Goal: Task Accomplishment & Management: Use online tool/utility

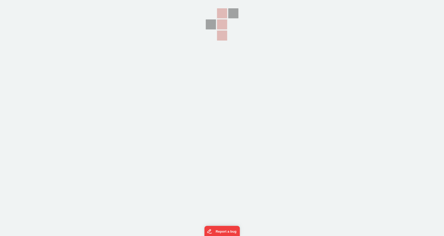
click at [109, 32] on section at bounding box center [222, 59] width 444 height 118
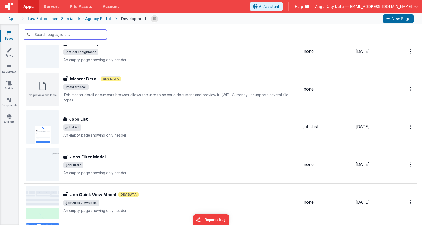
scroll to position [252, 0]
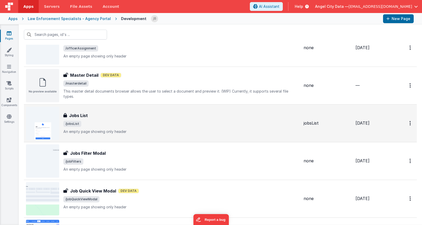
click at [83, 114] on h3 "Jobs List" at bounding box center [78, 115] width 19 height 6
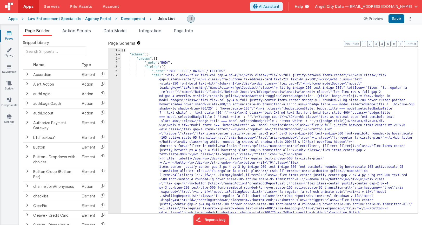
click at [114, 85] on div "7" at bounding box center [114, 204] width 12 height 262
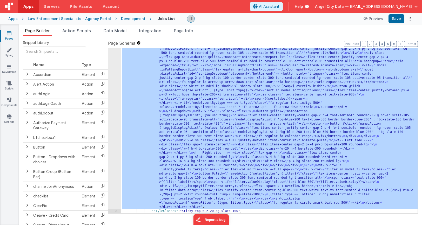
click at [115, 84] on div "7 8 9 10 11 12 13 14 15 16 17 18 19 20 21 22 23 24 25 26 27 28 29 30 31 32" at bounding box center [114, 162] width 12 height 431
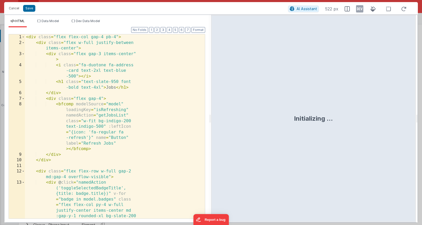
scroll to position [126, 0]
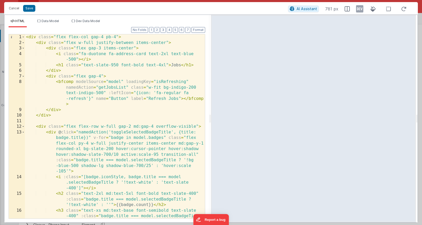
click at [99, 127] on div "< div class = "flex flex-col gap-4 pb-4" > < div class = "flex w-full justify-b…" at bounding box center [115, 137] width 180 height 206
click at [45, 21] on span "Data Model" at bounding box center [50, 21] width 17 height 4
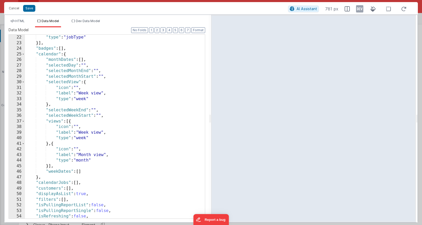
scroll to position [118, 0]
click at [17, 8] on button "Cancel" at bounding box center [14, 8] width 16 height 7
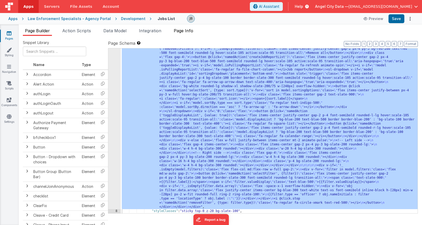
click at [183, 31] on span "Page Info" at bounding box center [183, 30] width 19 height 5
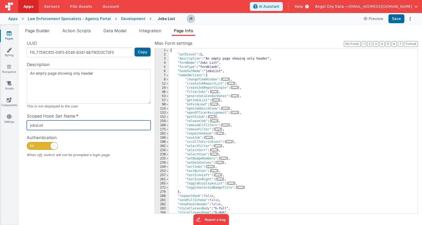
click at [53, 123] on input "jobsList" at bounding box center [89, 125] width 124 height 10
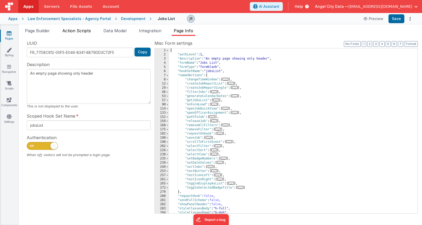
click at [76, 35] on li "Action Scripts" at bounding box center [76, 32] width 33 height 8
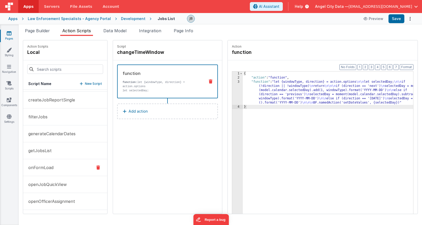
click at [50, 166] on p "onFormLoad" at bounding box center [39, 167] width 28 height 6
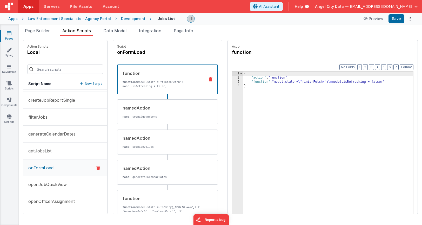
scroll to position [32, 0]
click at [129, 113] on div "namedAction name : setBadgeNumbers" at bounding box center [159, 112] width 84 height 14
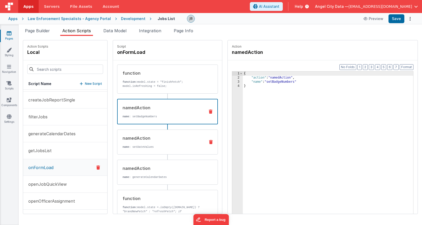
click at [130, 141] on div "namedAction name : setDateValues" at bounding box center [159, 142] width 84 height 14
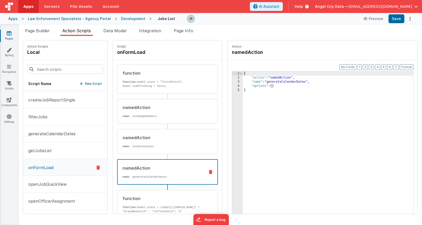
click at [131, 174] on div "namedAction name : generateCalendarDates" at bounding box center [159, 172] width 83 height 14
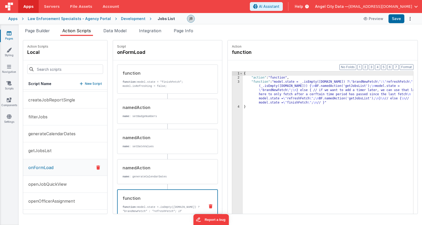
click at [132, 199] on div "function" at bounding box center [162, 198] width 78 height 6
click at [57, 148] on button "getJobsList" at bounding box center [65, 150] width 84 height 17
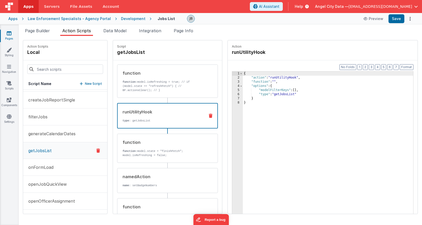
click at [118, 117] on div "runUtilityHook type : getJobsList" at bounding box center [159, 116] width 83 height 14
click at [123, 177] on div "namedAction" at bounding box center [162, 176] width 78 height 6
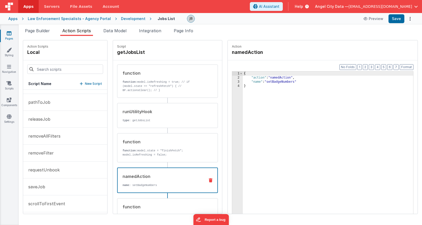
scroll to position [0, 0]
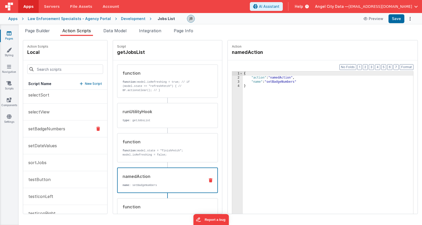
click at [62, 128] on p "setBadgeNumbers" at bounding box center [45, 128] width 40 height 6
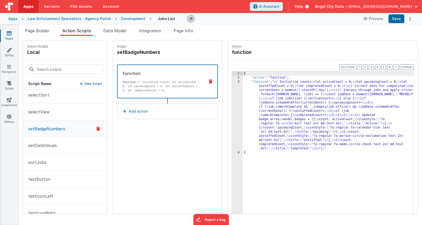
click at [232, 97] on div "3" at bounding box center [237, 115] width 11 height 71
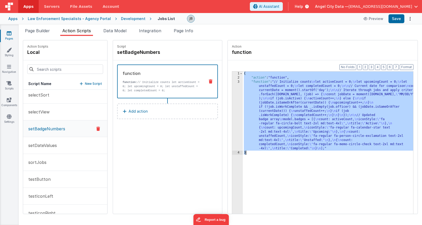
click at [232, 97] on div "3" at bounding box center [237, 115] width 11 height 71
click at [232, 90] on div "3" at bounding box center [237, 115] width 11 height 71
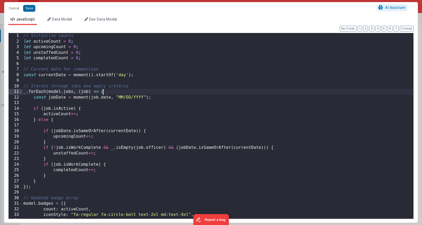
scroll to position [0, 0]
click at [173, 89] on div "// Initialize counts let activeCount = 0 ; let upcomingCount = 0 ; let unstaffe…" at bounding box center [217, 131] width 391 height 197
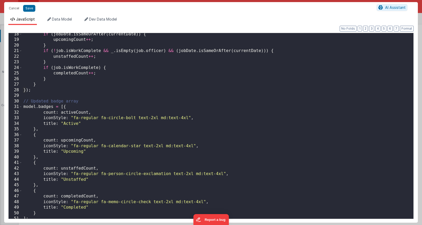
scroll to position [99, 0]
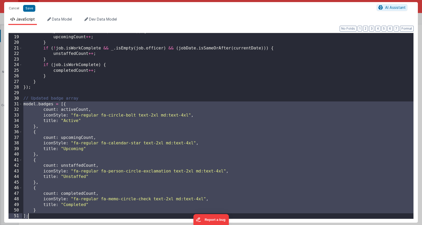
drag, startPoint x: 22, startPoint y: 103, endPoint x: 60, endPoint y: 216, distance: 118.4
click at [60, 216] on div "if ( jobDate . isSameOrAfter ( currentDate )) { upcomingCount ++ ; } if ( ! job…" at bounding box center [217, 127] width 391 height 197
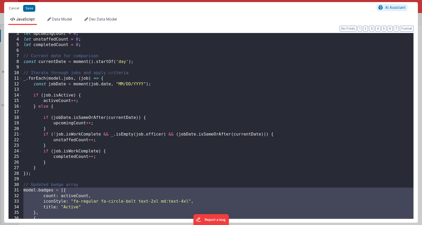
scroll to position [0, 0]
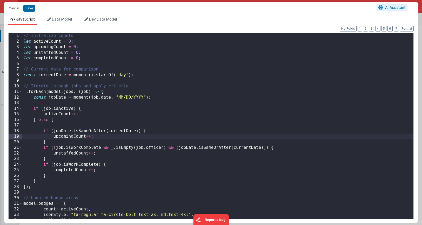
click at [71, 138] on div "// Initialize counts let activeCount = 0 ; let upcomingCount = 0 ; let unstaffe…" at bounding box center [217, 131] width 391 height 197
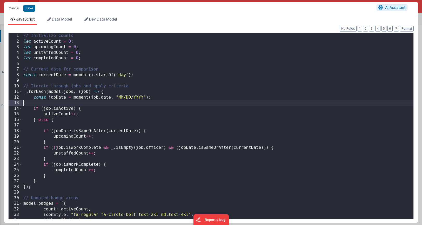
click at [70, 102] on div "// Initialize counts let activeCount = 0 ; let upcomingCount = 0 ; let unstaffe…" at bounding box center [217, 131] width 391 height 197
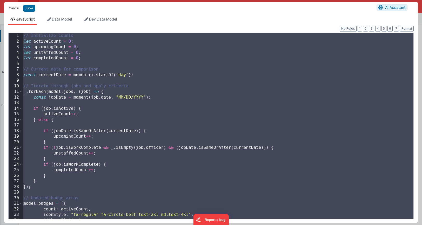
click at [12, 6] on button "Cancel" at bounding box center [14, 8] width 16 height 7
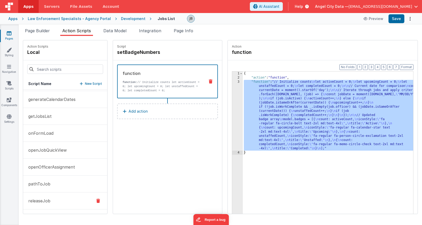
scroll to position [62, 0]
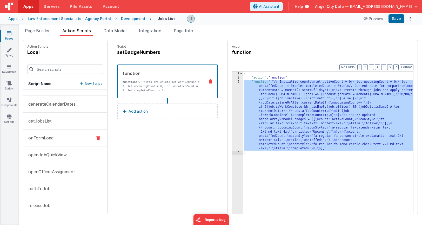
click at [51, 137] on p "onFormLoad" at bounding box center [39, 138] width 28 height 6
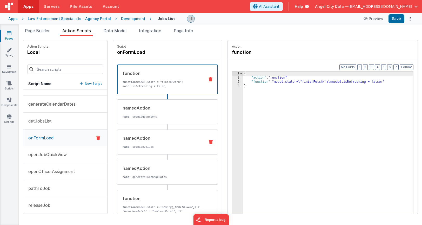
click at [123, 145] on p "name : setDateValues" at bounding box center [162, 147] width 78 height 4
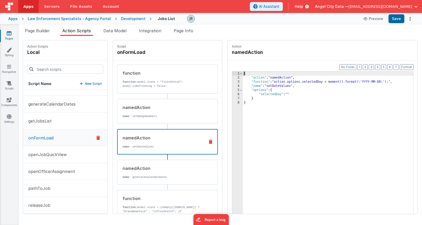
click at [232, 81] on div "3" at bounding box center [237, 82] width 11 height 4
click at [240, 73] on span at bounding box center [241, 73] width 3 height 4
click at [184, 31] on span "Page Info" at bounding box center [183, 30] width 19 height 5
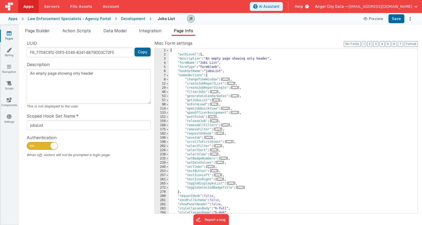
click at [8, 110] on div "Pages Styling Navigation Scripts Components Settings" at bounding box center [9, 124] width 19 height 200
click at [9, 117] on icon at bounding box center [9, 116] width 5 height 5
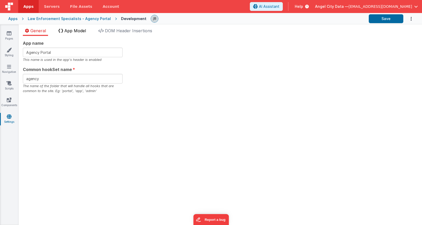
click at [71, 33] on span "App Model" at bounding box center [75, 30] width 22 height 5
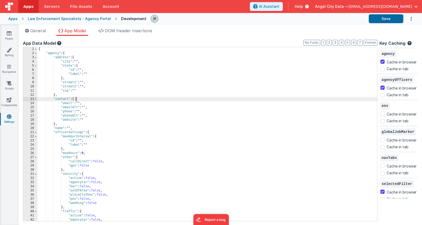
click at [76, 99] on div "{ "agency" : { "address" : { "city" : "" , "state" : { "id" : "" , "label" : ""…" at bounding box center [207, 138] width 340 height 182
click at [117, 30] on span "DOM Header Insertions" at bounding box center [128, 30] width 47 height 5
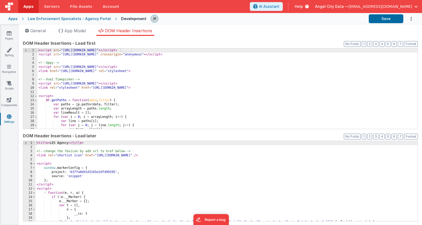
click at [75, 80] on div "< script src = "https://cdn.tailwindcss.com" > </ script > < script src = "http…" at bounding box center [227, 92] width 380 height 89
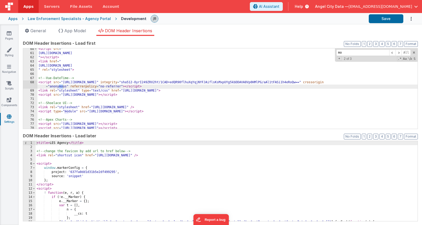
scroll to position [246, 0]
type input "moment"
click at [14, 19] on div "Apps" at bounding box center [12, 18] width 9 height 5
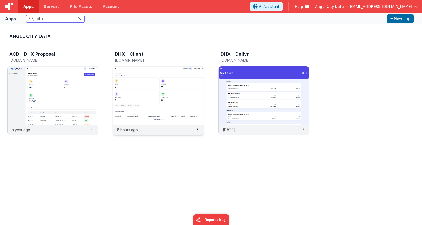
type input "dhx"
click at [135, 85] on img at bounding box center [158, 95] width 90 height 58
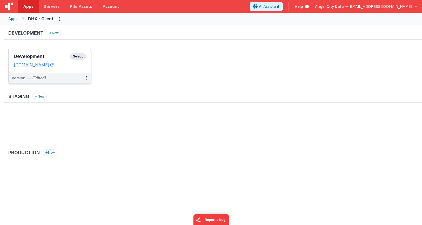
click at [49, 56] on h3 "Development" at bounding box center [42, 56] width 56 height 5
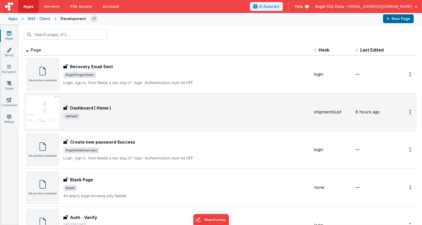
click at [74, 103] on div "Dashboard ( Home ) Dashboard ( Home ) /default" at bounding box center [168, 111] width 284 height 33
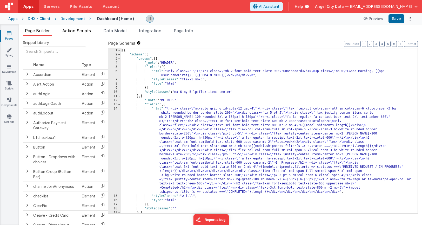
click at [83, 30] on span "Action Scripts" at bounding box center [76, 30] width 29 height 5
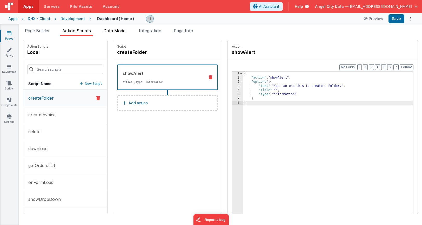
click at [116, 30] on span "Data Model" at bounding box center [114, 30] width 23 height 5
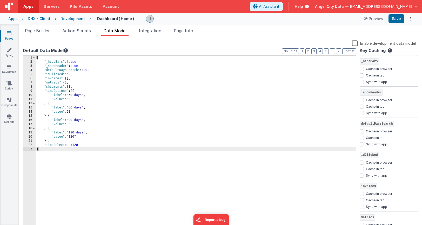
click at [54, 58] on div "{ "_hideBars" : false , "_showHeader" : true , "defaultDaysSearch" : 120 , "idC…" at bounding box center [196, 147] width 320 height 182
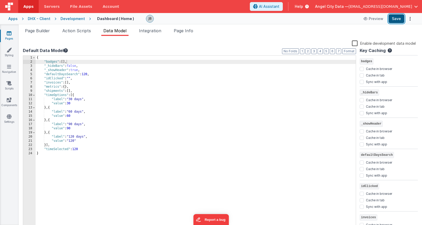
click at [397, 19] on button "Save" at bounding box center [397, 18] width 16 height 9
click at [75, 31] on span "Action Scripts" at bounding box center [76, 30] width 29 height 5
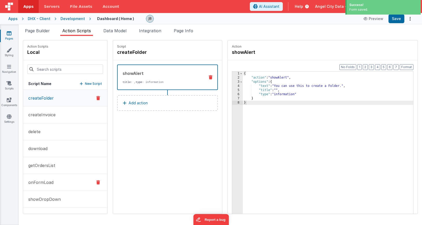
click at [71, 176] on button "onFormLoad" at bounding box center [65, 182] width 84 height 17
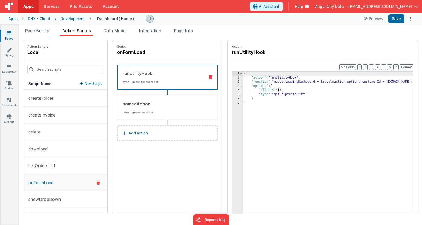
click at [144, 133] on button "Add action" at bounding box center [167, 133] width 101 height 16
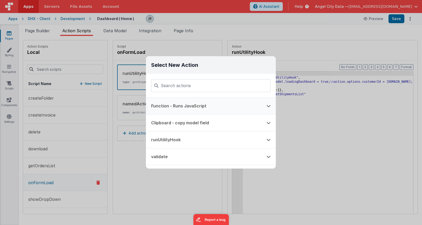
click at [183, 107] on button "Function - Runs JavaScript" at bounding box center [203, 105] width 115 height 17
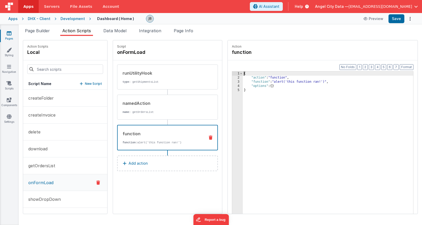
click at [232, 81] on div "3" at bounding box center [237, 82] width 11 height 4
click at [240, 74] on span at bounding box center [241, 73] width 3 height 4
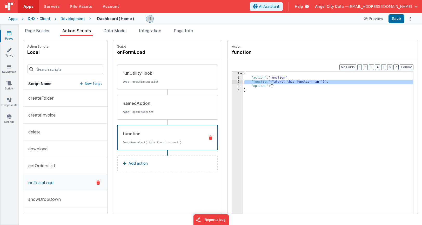
click at [232, 81] on div "3" at bounding box center [237, 82] width 11 height 4
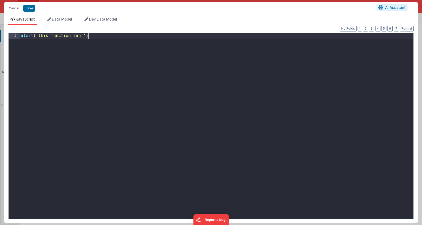
click at [192, 79] on div "alert ( 'this function ran!' )" at bounding box center [217, 131] width 394 height 197
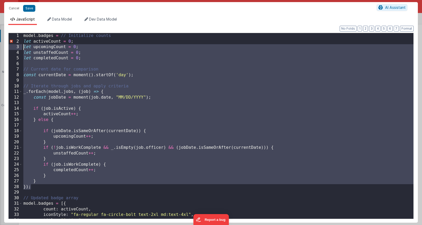
drag, startPoint x: 41, startPoint y: 87, endPoint x: 24, endPoint y: 49, distance: 41.6
click at [24, 49] on div "model . badges = // Initialize counts let activeCount = 0 ; let upcomingCount =…" at bounding box center [217, 131] width 391 height 197
click at [47, 45] on div "model . badges = // Initialize counts let activeCount = 0 ; let upcomingCount =…" at bounding box center [217, 131] width 391 height 197
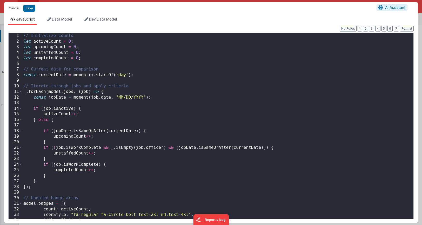
click at [42, 42] on div "// Initialize counts let activeCount = 0 ; let upcomingCount = 0 ; let unstaffe…" at bounding box center [217, 131] width 391 height 197
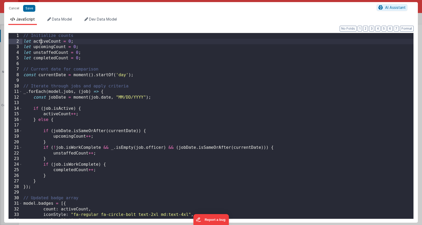
click at [42, 42] on div "// Initialize counts let activeCount = 0 ; let upcomingCount = 0 ; let unstaffe…" at bounding box center [217, 131] width 391 height 197
click at [43, 47] on div "// Initialize counts let allCount = 0 ; let upcomingCount = 0 ; let unstaffedCo…" at bounding box center [217, 131] width 391 height 197
click at [46, 50] on div "// Initialize counts let allCount = 0 ; let scheduledCount = 0 ; let unstaffedC…" at bounding box center [217, 131] width 391 height 197
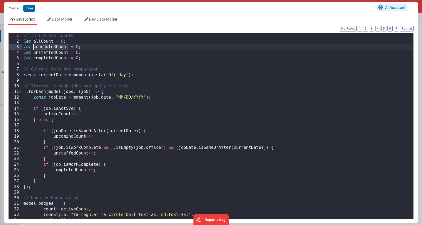
click at [46, 53] on div "// Initialize counts let allCount = 0 ; let scheduledCount = 0 ; let unstaffedC…" at bounding box center [217, 131] width 391 height 197
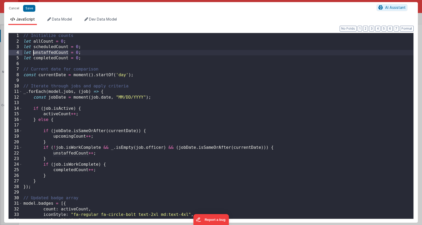
click at [46, 53] on div "// Initialize counts let allCount = 0 ; let scheduledCount = 0 ; let unstaffedC…" at bounding box center [217, 131] width 391 height 197
click at [46, 59] on div "// Initialize counts let allCount = 0 ; let scheduledCount = 0 ; let inTransitC…" at bounding box center [217, 131] width 391 height 197
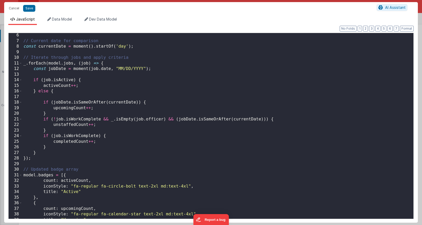
scroll to position [30, 0]
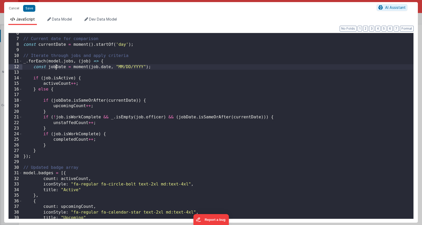
click at [55, 66] on div "// Current date for comparison const currentDate = moment ( ) . startOf ( 'day'…" at bounding box center [217, 129] width 391 height 197
click at [20, 62] on span at bounding box center [20, 61] width 3 height 6
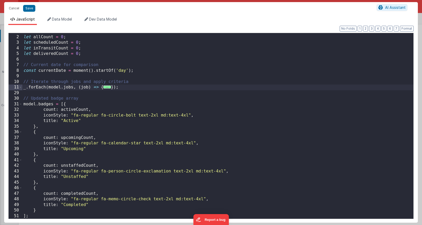
click at [67, 110] on div "// Initialize counts let allCount = 0 ; let scheduledCount = 0 ; let inTransitC…" at bounding box center [217, 127] width 391 height 197
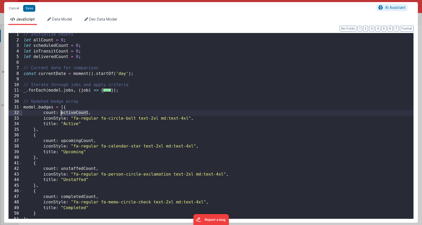
scroll to position [0, 0]
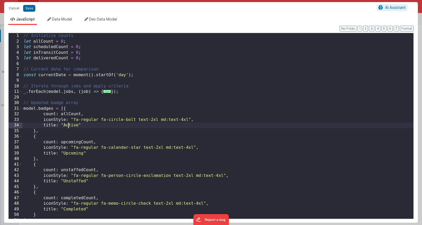
click at [67, 124] on div "// Initialize counts let allCount = 0 ; let scheduledCount = 0 ; let inTransitC…" at bounding box center [217, 131] width 391 height 197
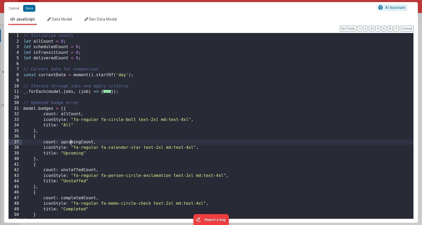
click at [70, 143] on div "// Initialize counts let allCount = 0 ; let scheduledCount = 0 ; let inTransitC…" at bounding box center [217, 131] width 391 height 197
click at [71, 155] on div "// Initialize counts let allCount = 0 ; let scheduledCount = 0 ; let inTransitC…" at bounding box center [217, 131] width 391 height 197
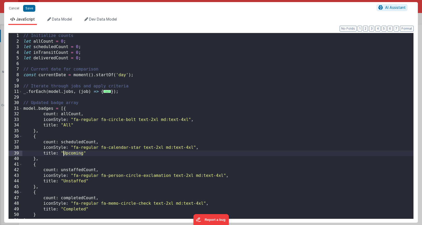
click at [71, 155] on div "// Initialize counts let allCount = 0 ; let scheduledCount = 0 ; let inTransitC…" at bounding box center [217, 131] width 391 height 197
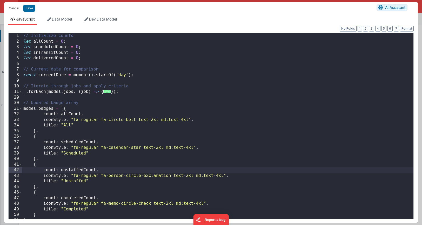
click at [75, 172] on div "// Initialize counts let allCount = 0 ; let scheduledCount = 0 ; let inTransitC…" at bounding box center [217, 131] width 391 height 197
click at [72, 179] on div "// Initialize counts let allCount = 0 ; let scheduledCount = 0 ; let inTransitC…" at bounding box center [217, 131] width 391 height 197
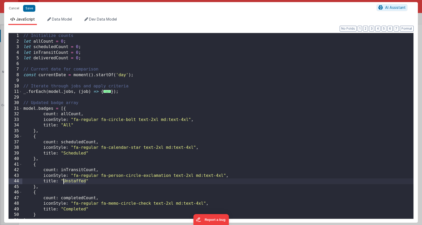
click at [72, 179] on div "// Initialize counts let allCount = 0 ; let scheduledCount = 0 ; let inTransitC…" at bounding box center [217, 131] width 391 height 197
click at [75, 197] on div "// Initialize counts let allCount = 0 ; let scheduledCount = 0 ; let inTransitC…" at bounding box center [217, 131] width 391 height 197
click at [73, 209] on div "// Initialize counts let allCount = 0 ; let scheduledCount = 0 ; let inTransitC…" at bounding box center [217, 131] width 391 height 197
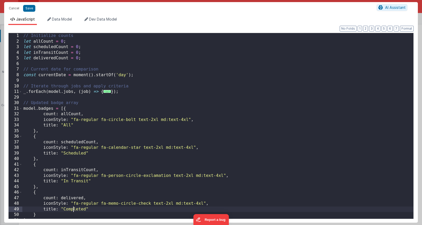
click at [73, 209] on div "// Initialize counts let allCount = 0 ; let scheduledCount = 0 ; let inTransitC…" at bounding box center [217, 131] width 391 height 197
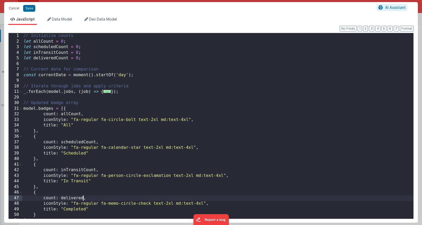
click at [83, 198] on div "// Initialize counts let allCount = 0 ; let scheduledCount = 0 ; let inTransitC…" at bounding box center [217, 131] width 391 height 197
click at [78, 210] on div "// Initialize counts let allCount = 0 ; let scheduledCount = 0 ; let inTransitC…" at bounding box center [217, 131] width 391 height 197
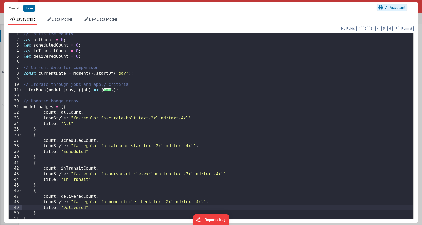
scroll to position [4, 0]
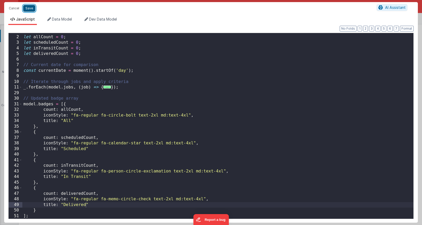
click at [30, 7] on button "Save" at bounding box center [29, 8] width 12 height 7
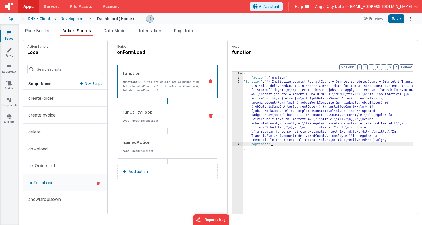
click at [123, 122] on p "type : getShipmentsList" at bounding box center [162, 121] width 78 height 4
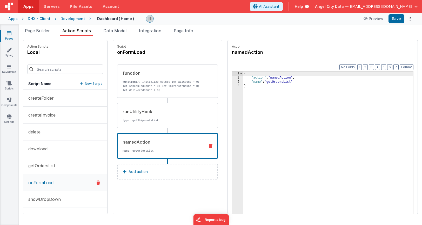
click at [127, 144] on div "namedAction" at bounding box center [162, 142] width 78 height 6
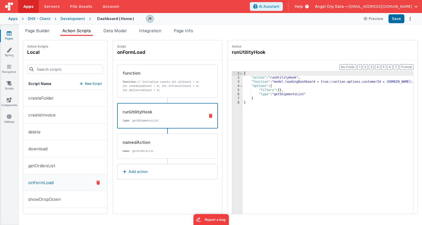
click at [131, 114] on div "runUtilityHook" at bounding box center [162, 112] width 78 height 6
click at [123, 140] on div "namedAction" at bounding box center [162, 142] width 78 height 6
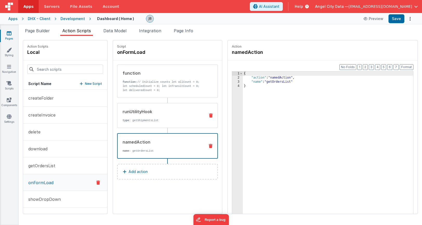
click at [123, 113] on div "runUtilityHook" at bounding box center [162, 111] width 78 height 6
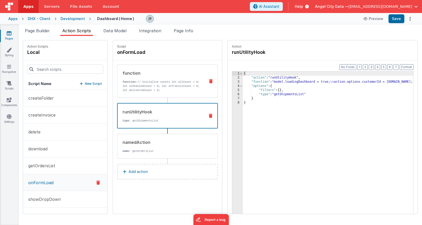
click at [132, 79] on div "function function: // Initialize counts let allCount = 0; let scheduledCount = …" at bounding box center [159, 81] width 84 height 22
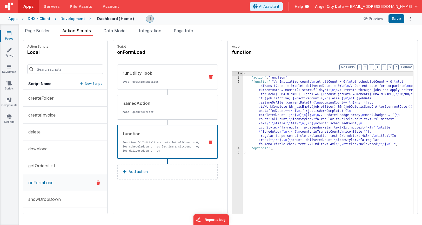
click at [136, 81] on p "type : getShipmentsList" at bounding box center [162, 82] width 78 height 4
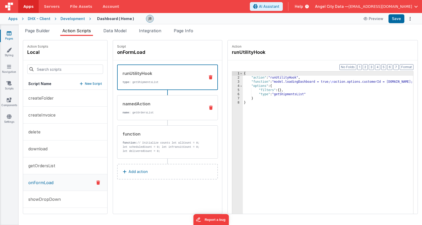
click at [136, 101] on div "namedAction" at bounding box center [162, 104] width 78 height 6
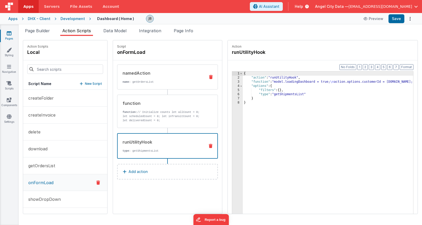
click at [131, 83] on p "name : getOrdersList" at bounding box center [162, 82] width 78 height 4
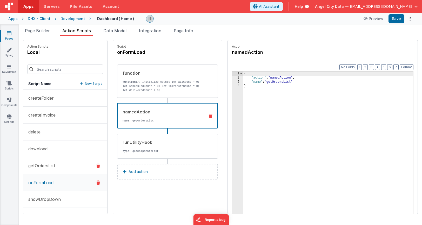
click at [41, 166] on p "getOrdersList" at bounding box center [40, 165] width 30 height 6
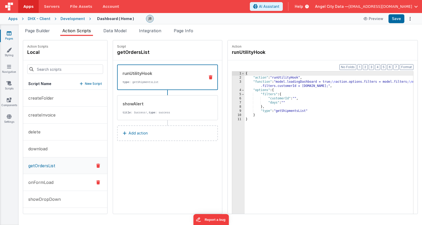
click at [35, 181] on p "onFormLoad" at bounding box center [39, 182] width 28 height 6
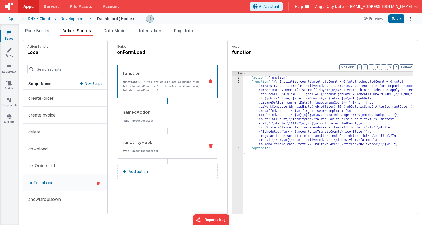
click at [209, 144] on icon at bounding box center [211, 146] width 4 height 4
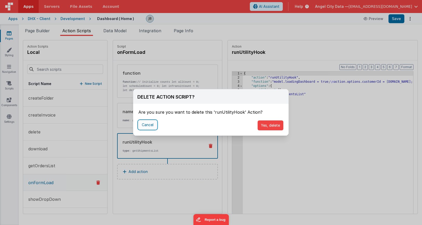
click at [143, 123] on button "Cancel" at bounding box center [147, 124] width 18 height 9
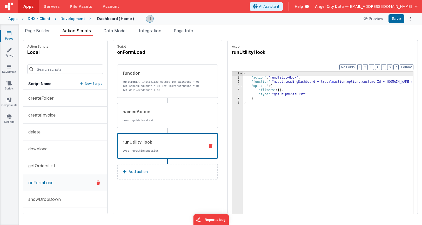
click at [204, 145] on button at bounding box center [211, 146] width 14 height 4
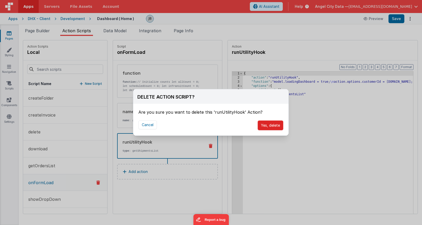
click at [262, 126] on button "Yes, delete" at bounding box center [271, 125] width 26 height 10
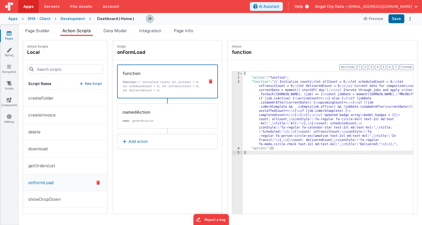
click at [136, 139] on button "Add action" at bounding box center [167, 142] width 101 height 16
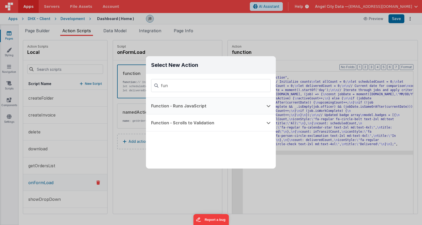
type input "fun"
click at [169, 107] on button "Function - Runs JavaScript" at bounding box center [203, 105] width 115 height 17
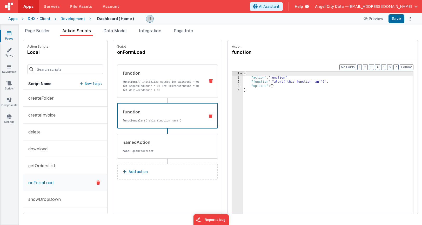
click at [134, 72] on div "function" at bounding box center [162, 73] width 78 height 6
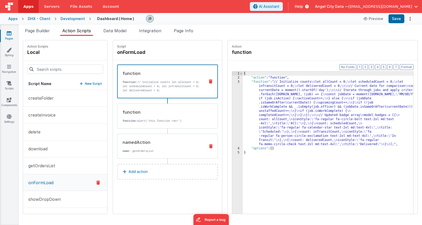
click at [139, 138] on div "namedAction name : getOrdersList" at bounding box center [167, 146] width 101 height 25
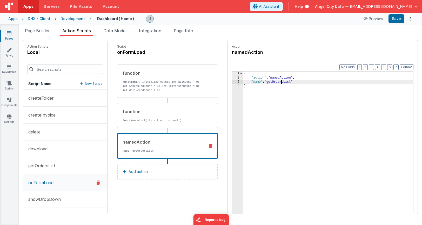
click at [266, 82] on div "{ "action" : "namedAction" , "name" : "getOrdersList" }" at bounding box center [336, 154] width 186 height 166
click at [264, 82] on div "{ "action" : "namedAction" , "name" : "getShipmentsList" }" at bounding box center [336, 154] width 186 height 166
click at [67, 163] on button "getOrdersList" at bounding box center [65, 165] width 84 height 17
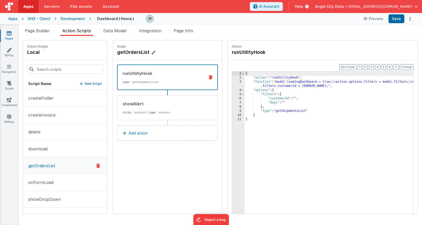
click at [123, 54] on h4 "getOrdersList" at bounding box center [156, 52] width 78 height 7
type input "getShipmentsList"
click at [172, 53] on icon at bounding box center [174, 52] width 4 height 6
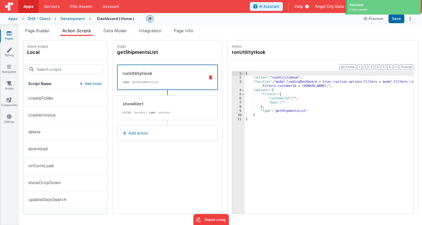
click at [139, 77] on div "runUtilityHook type : getShipmentsList" at bounding box center [159, 77] width 83 height 14
click at [124, 129] on button "Add action" at bounding box center [167, 133] width 101 height 16
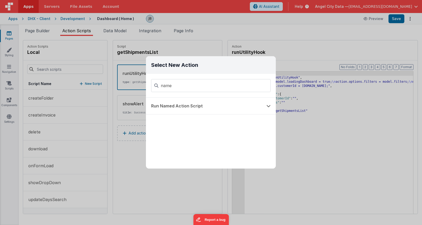
type input "name"
click at [127, 147] on div "Select New Action name Run Named Action Script" at bounding box center [211, 112] width 422 height 225
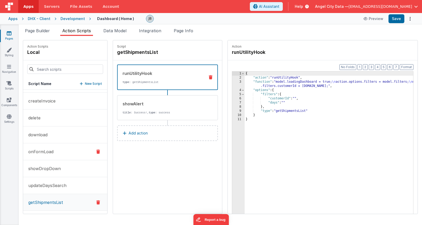
scroll to position [15, 0]
click at [42, 152] on p "onFormLoad" at bounding box center [39, 150] width 28 height 6
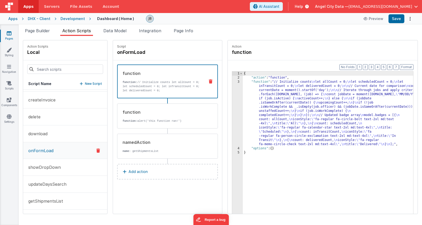
click at [232, 99] on div "3" at bounding box center [237, 113] width 11 height 66
click at [232, 98] on div "3" at bounding box center [237, 113] width 11 height 66
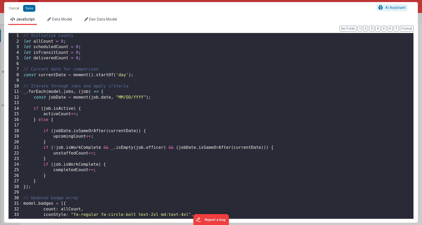
click at [223, 98] on div "Cancel Save AI Assistant JavaScript Data Model Dev Data Model Format 7 6 5 4 3 …" at bounding box center [211, 112] width 422 height 225
click at [161, 95] on div "// Initialize counts let allCount = 0 ; let scheduledCount = 0 ; let inTransitC…" at bounding box center [217, 131] width 391 height 197
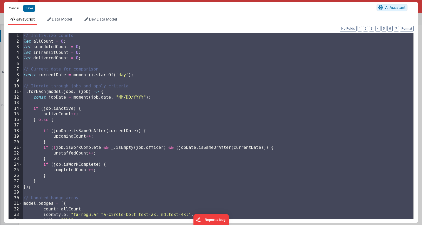
click at [16, 10] on button "Cancel" at bounding box center [14, 8] width 16 height 7
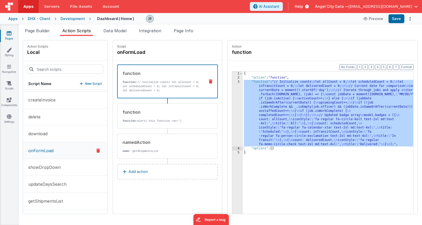
click at [209, 81] on icon at bounding box center [211, 81] width 4 height 4
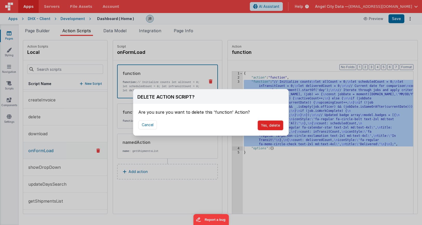
click at [266, 126] on button "Yes, delete" at bounding box center [271, 125] width 26 height 10
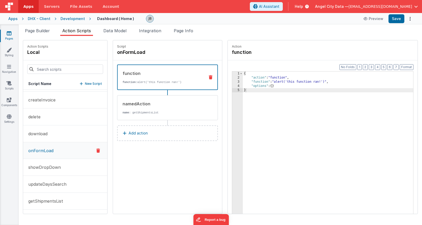
click at [209, 77] on icon at bounding box center [211, 77] width 4 height 4
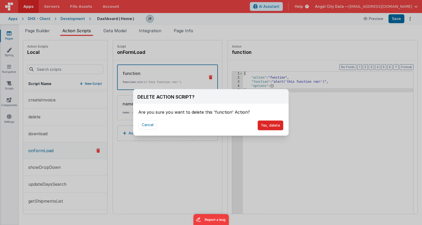
click at [262, 125] on button "Yes, delete" at bounding box center [271, 125] width 26 height 10
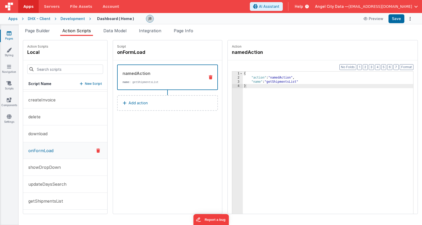
click at [85, 81] on p "New Script" at bounding box center [93, 83] width 17 height 5
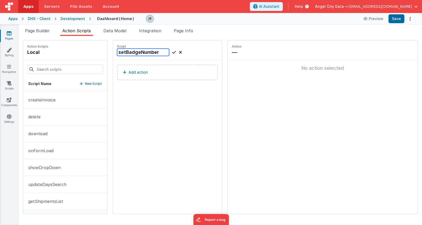
type input "setBadgeNumbers"
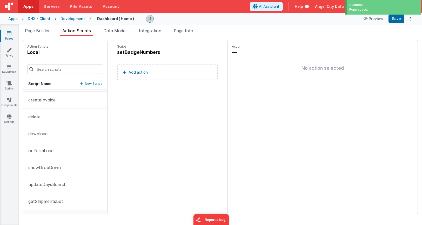
click at [129, 75] on p "Add action" at bounding box center [138, 72] width 19 height 6
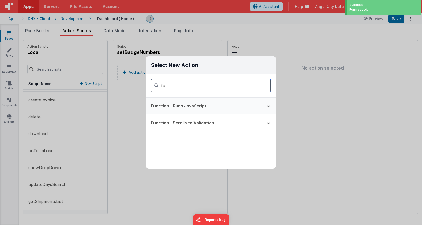
type input "fu"
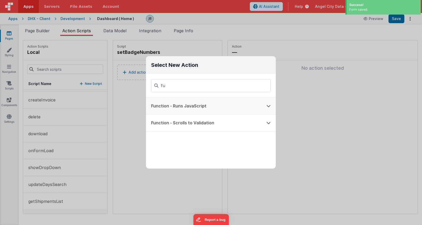
click at [162, 106] on button "Function - Runs JavaScript" at bounding box center [203, 105] width 115 height 17
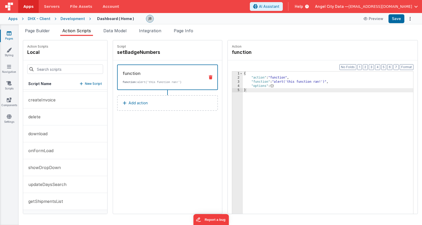
click at [232, 82] on div "3" at bounding box center [237, 82] width 11 height 4
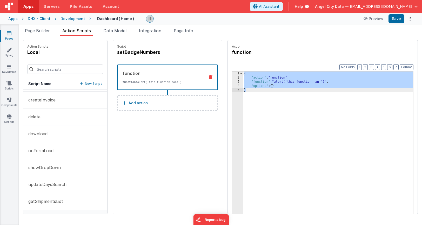
click at [232, 82] on div "3" at bounding box center [237, 82] width 11 height 4
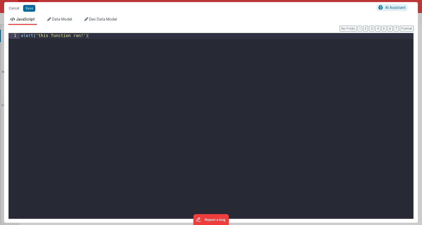
click at [222, 82] on div "Cancel Save AI Assistant JavaScript Data Model Dev Data Model Format 7 6 5 4 3 …" at bounding box center [211, 112] width 422 height 225
click at [154, 104] on div "alert ( 'this function ran!' )" at bounding box center [217, 131] width 394 height 197
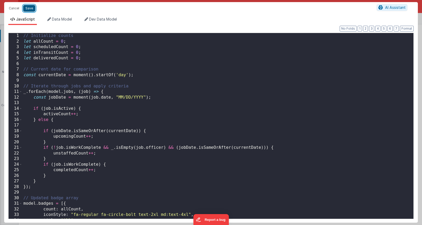
click at [32, 8] on button "Save" at bounding box center [29, 8] width 12 height 7
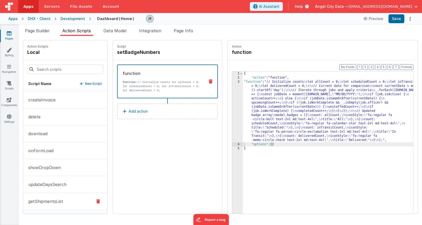
click at [41, 198] on p "getShipmentsList" at bounding box center [44, 201] width 38 height 6
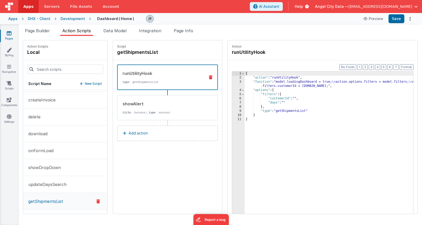
click at [129, 134] on p "Add action" at bounding box center [138, 133] width 19 height 6
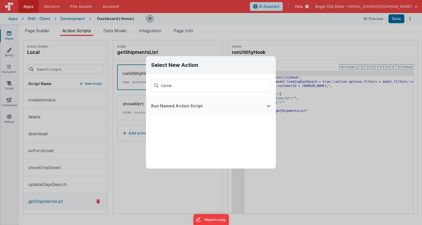
type input "name"
click at [183, 106] on button "Run Named Action Script" at bounding box center [203, 105] width 115 height 17
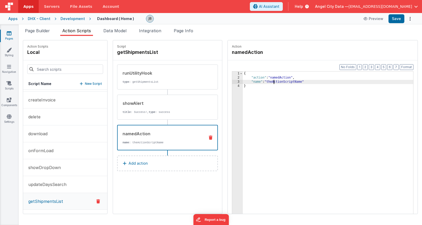
click at [258, 82] on div "{ "action" : "namedAction" , "name" : "theActionScriptName" }" at bounding box center [336, 154] width 186 height 166
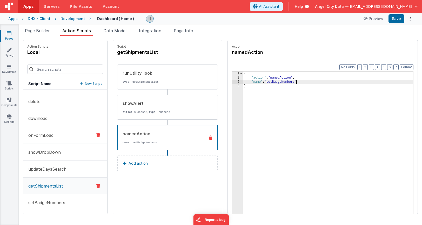
scroll to position [32, 0]
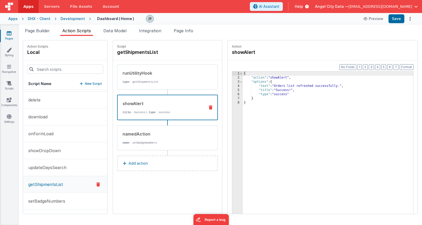
click at [209, 108] on icon at bounding box center [211, 107] width 4 height 4
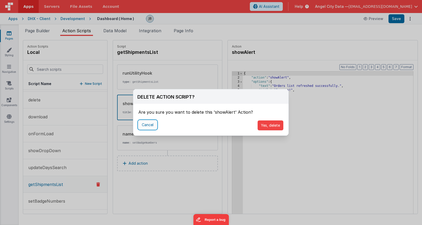
click at [150, 128] on button "Cancel" at bounding box center [147, 124] width 18 height 9
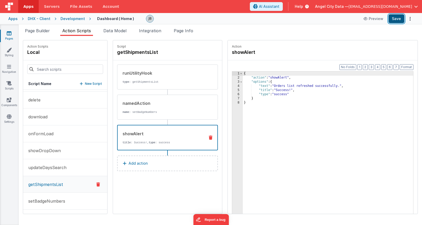
click at [397, 19] on button "Save" at bounding box center [397, 18] width 16 height 9
click at [51, 142] on button "showDropDown" at bounding box center [65, 150] width 84 height 17
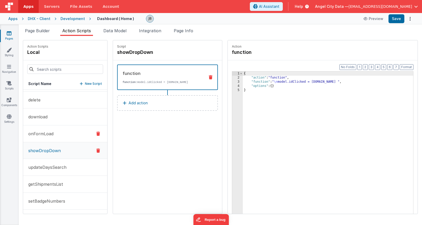
click at [52, 136] on p "onFormLoad" at bounding box center [39, 133] width 28 height 6
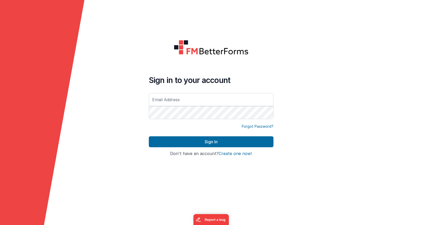
type input "[EMAIL_ADDRESS][DOMAIN_NAME]"
click at [183, 135] on div "Forgot Password?" at bounding box center [211, 130] width 125 height 12
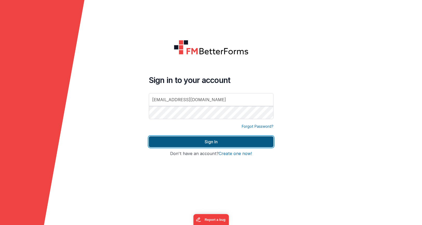
click at [184, 139] on button "Sign In" at bounding box center [211, 141] width 125 height 11
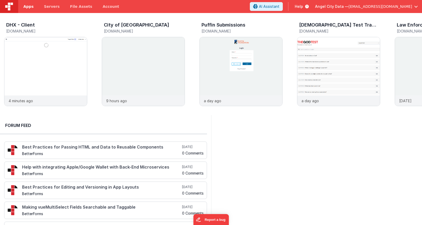
click at [28, 9] on span "Apps" at bounding box center [28, 6] width 10 height 5
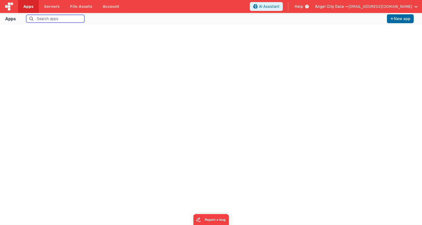
click at [38, 19] on input "text" at bounding box center [55, 19] width 58 height 8
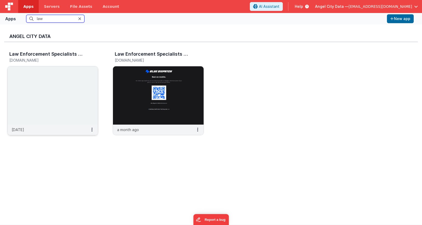
type input "law"
click at [25, 86] on img at bounding box center [53, 95] width 90 height 58
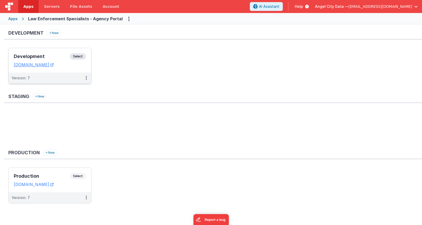
click at [44, 55] on h3 "Development" at bounding box center [42, 56] width 56 height 5
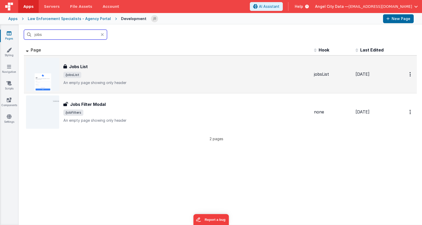
type input "jobs"
click at [76, 66] on h3 "Jobs List" at bounding box center [78, 66] width 19 height 6
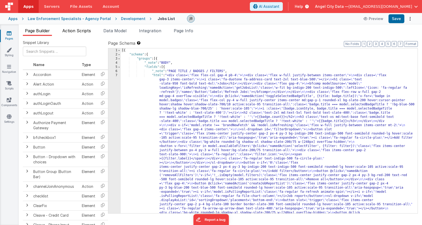
click at [83, 31] on span "Action Scripts" at bounding box center [76, 30] width 29 height 5
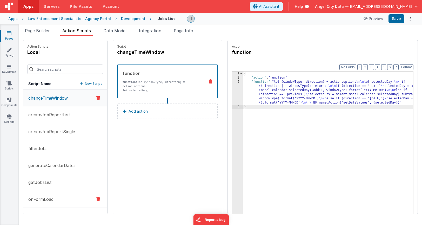
click at [50, 194] on button "onFormLoad" at bounding box center [65, 199] width 84 height 17
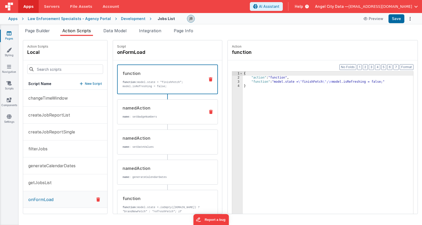
click at [130, 119] on div "namedAction name : setBadgeNumbers" at bounding box center [167, 111] width 101 height 25
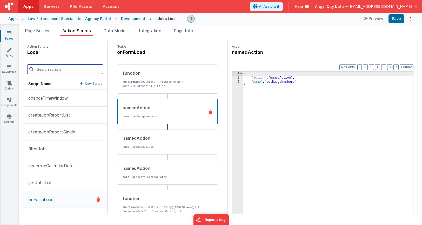
click at [56, 70] on input at bounding box center [65, 68] width 76 height 9
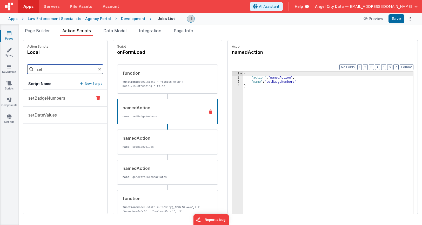
type input "set"
click at [48, 100] on p "setBadgeNumbers" at bounding box center [45, 98] width 40 height 6
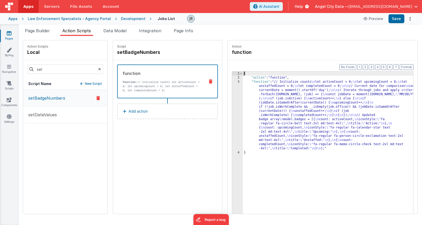
click at [232, 99] on div "3" at bounding box center [237, 115] width 11 height 71
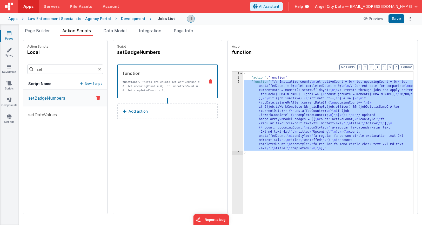
click at [232, 99] on div "3" at bounding box center [237, 115] width 11 height 71
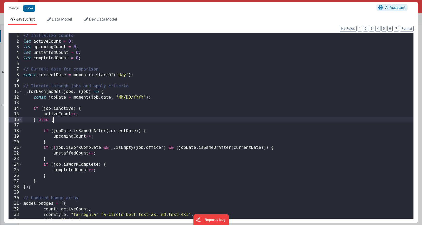
click at [127, 122] on div "// Initialize counts let activeCount = 0 ; let upcomingCount = 0 ; let unstaffe…" at bounding box center [217, 131] width 391 height 196
click at [67, 92] on div "// Initialize counts let activeCount = 0 ; let upcomingCount = 0 ; let unstaffe…" at bounding box center [217, 131] width 391 height 196
click at [57, 21] on span "Data Model" at bounding box center [62, 19] width 20 height 4
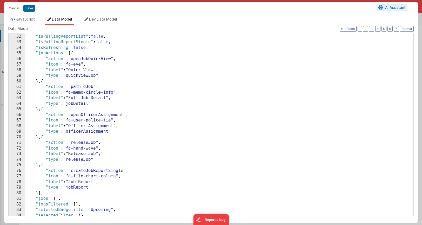
scroll to position [271, 0]
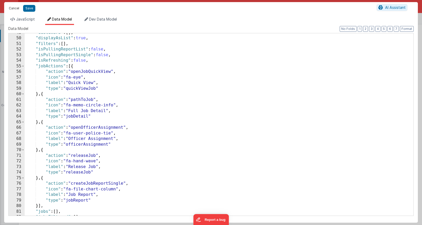
click at [13, 7] on button "Cancel" at bounding box center [14, 8] width 16 height 7
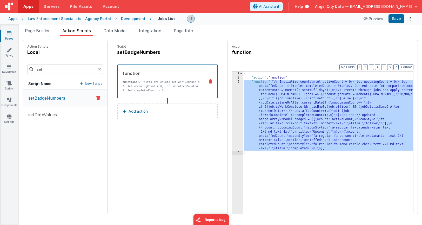
click at [98, 69] on icon at bounding box center [99, 69] width 3 height 18
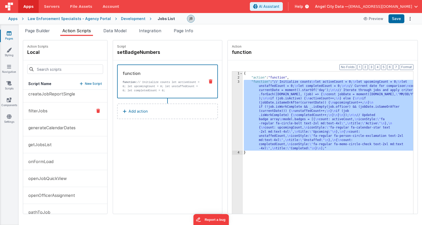
scroll to position [76, 0]
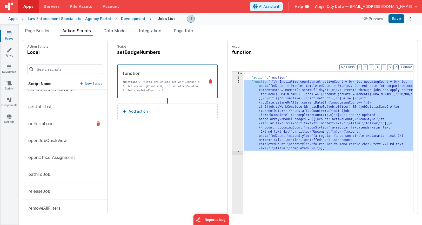
click at [45, 118] on button "onFormLoad" at bounding box center [65, 123] width 84 height 17
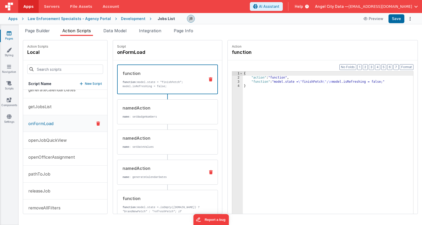
click at [121, 174] on div "namedAction name : generateCalendarDates" at bounding box center [159, 172] width 84 height 14
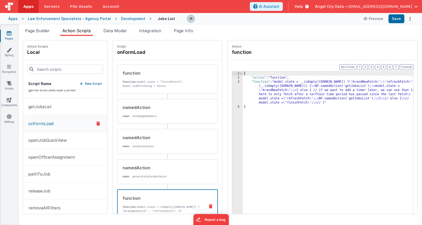
click at [123, 208] on strong "function:" at bounding box center [130, 206] width 15 height 3
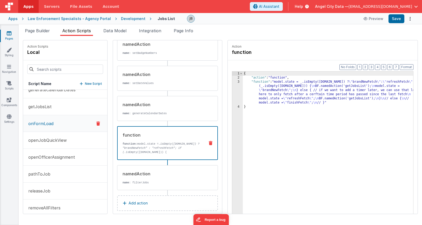
scroll to position [66, 0]
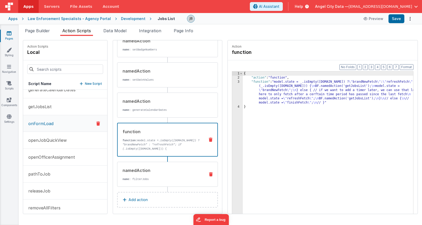
click at [131, 174] on div "namedAction name : filterJobs" at bounding box center [159, 174] width 84 height 14
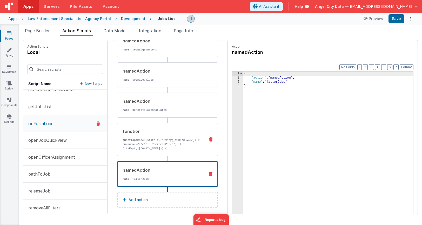
click at [134, 145] on em ".isEmpty(model.jobs) ? "brandNewFetch" : "refreshFetch"; if (" at bounding box center [161, 143] width 77 height 11
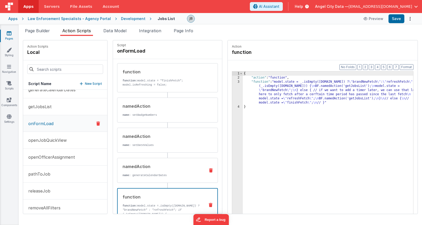
scroll to position [1, 0]
click at [125, 150] on div "namedAction name : setDateValues" at bounding box center [167, 140] width 101 height 25
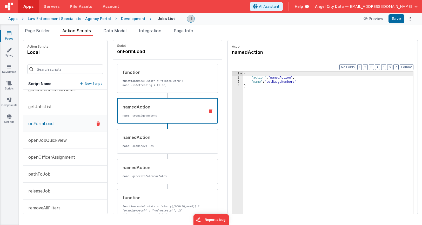
click at [130, 119] on div "namedAction name : setBadgeNumbers" at bounding box center [167, 110] width 101 height 25
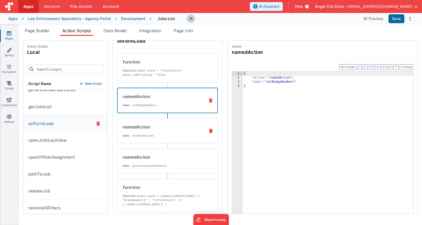
scroll to position [22, 0]
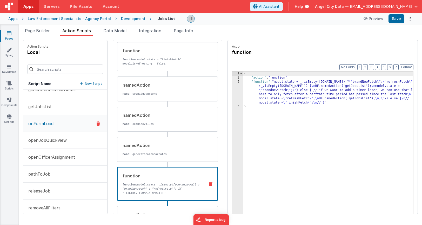
click at [128, 177] on div "function" at bounding box center [162, 175] width 78 height 6
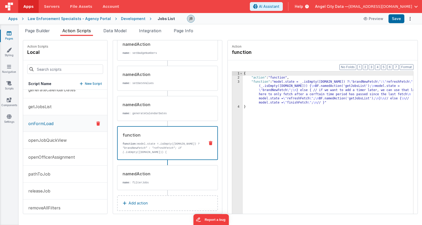
scroll to position [70, 0]
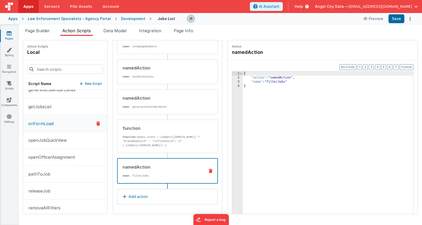
click at [128, 172] on div "namedAction name : filterJobs" at bounding box center [159, 171] width 83 height 14
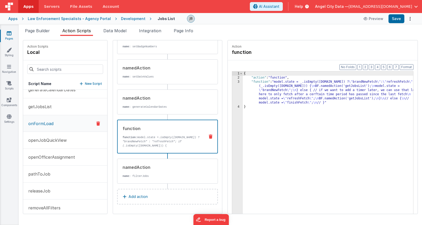
click at [123, 141] on em ".isEmpty(model.jobs) ? "brandNewFetch" : "refreshFetch"; if (" at bounding box center [161, 141] width 77 height 11
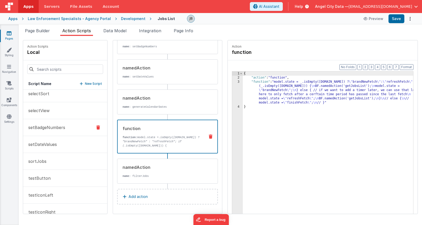
scroll to position [292, 0]
click at [46, 131] on button "setBadgeNumbers" at bounding box center [65, 126] width 84 height 17
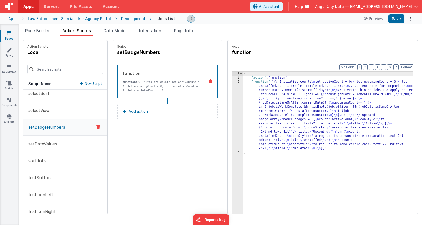
scroll to position [292, 0]
click at [53, 68] on input at bounding box center [65, 68] width 76 height 9
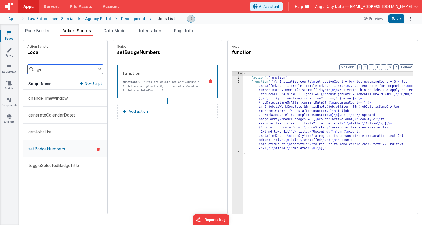
scroll to position [0, 0]
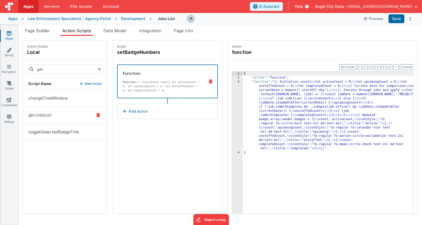
click at [44, 118] on button "getJobsList" at bounding box center [65, 114] width 84 height 17
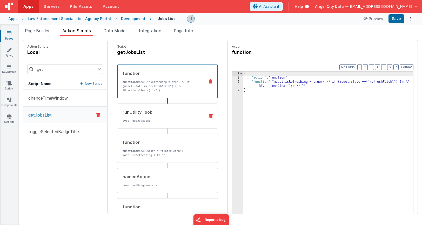
click at [119, 115] on div "runUtilityHook type : getJobsList" at bounding box center [159, 116] width 84 height 14
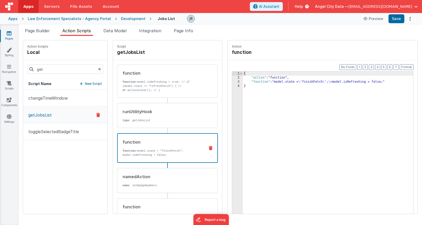
click at [123, 142] on div "function" at bounding box center [162, 142] width 78 height 6
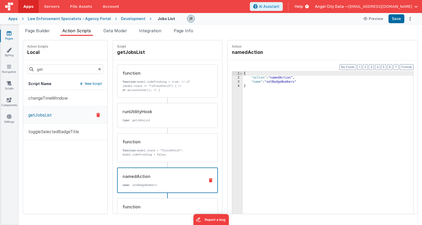
click at [119, 172] on div "namedAction name : setBadgeNumbers" at bounding box center [167, 179] width 101 height 25
click at [125, 113] on div "runUtilityHook" at bounding box center [162, 111] width 78 height 6
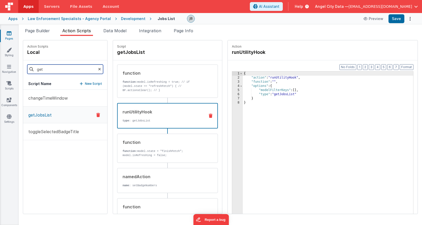
click at [64, 65] on input "get" at bounding box center [65, 68] width 76 height 9
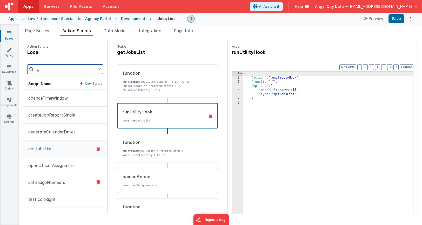
type input "g"
click at [41, 179] on p "setBadgeNumbers" at bounding box center [45, 182] width 40 height 6
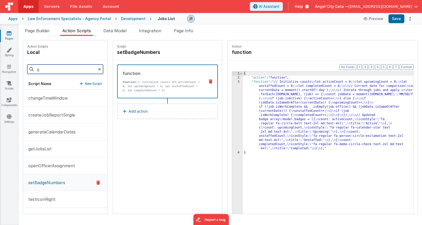
click at [40, 70] on input "g" at bounding box center [65, 68] width 76 height 9
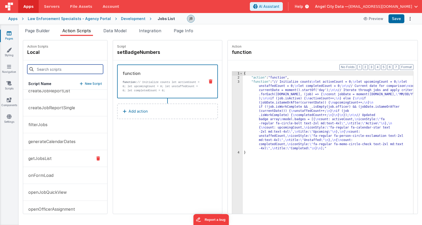
scroll to position [34, 0]
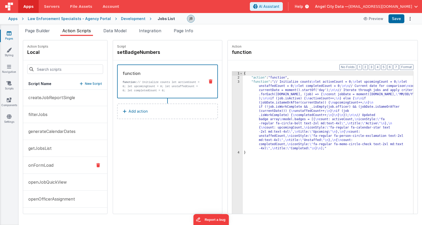
click at [41, 168] on p "onFormLoad" at bounding box center [39, 165] width 28 height 6
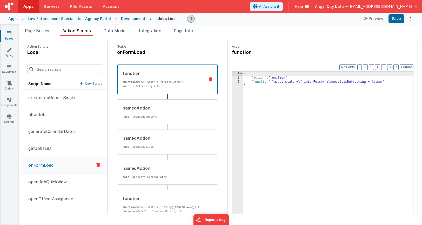
click at [135, 90] on div "function function: model.state = "finishFetch"; model.isRefreshing = false;" at bounding box center [167, 79] width 101 height 30
click at [243, 83] on div "{ "action" : "function" , "function" : "model.state = \" finishFetch \" ; \n mo…" at bounding box center [334, 154] width 183 height 166
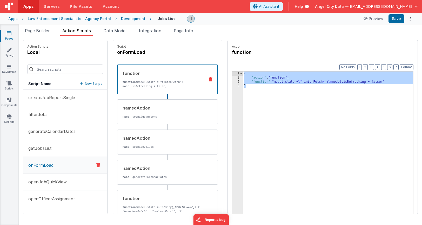
drag, startPoint x: 241, startPoint y: 91, endPoint x: 234, endPoint y: 70, distance: 21.9
click at [234, 70] on div "Format 7 6 5 4 3 2 1 No Folds 1 2 3 4 { "action" : "function" , "function" : "m…" at bounding box center [323, 146] width 190 height 173
click at [153, 170] on div "namedAction" at bounding box center [162, 168] width 78 height 6
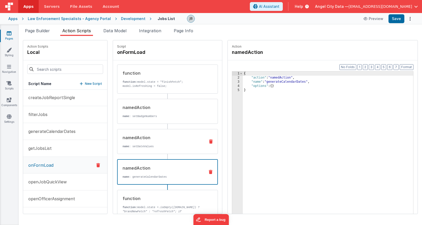
click at [153, 143] on div "namedAction name : setDateValues" at bounding box center [159, 141] width 84 height 14
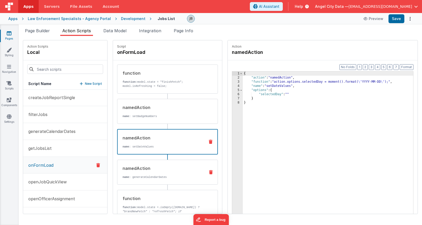
scroll to position [3, 0]
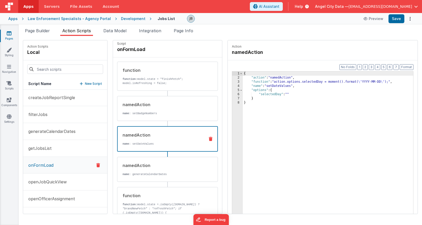
click at [129, 133] on div "namedAction" at bounding box center [162, 135] width 78 height 6
click at [136, 84] on p "function: model.state = "finishFetch"; model.isRefreshing = false;" at bounding box center [162, 81] width 78 height 8
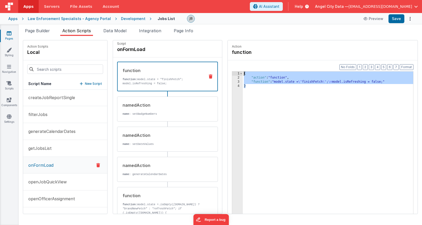
drag, startPoint x: 242, startPoint y: 93, endPoint x: 228, endPoint y: 71, distance: 25.7
click at [232, 71] on div "Format 7 6 5 4 3 2 1 No Folds 1 2 3 4 { "action" : "function" , "function" : "m…" at bounding box center [323, 150] width 182 height 159
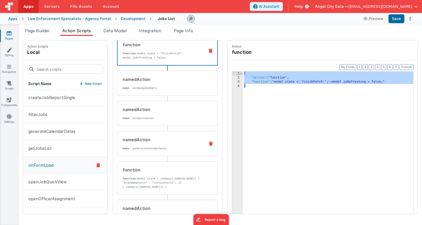
scroll to position [32, 0]
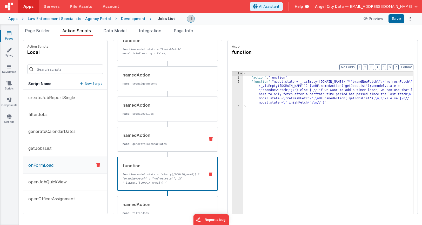
click at [131, 175] on p "function: model.state = .isEmpty(model.jobs) ? "brandNewFetch" : "refreshFetch"…" at bounding box center [162, 195] width 78 height 46
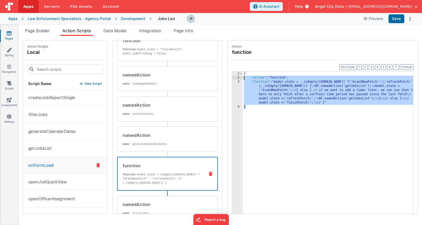
drag, startPoint x: 244, startPoint y: 129, endPoint x: 229, endPoint y: 77, distance: 54.2
click at [232, 77] on div "1 2 3 4 { "action" : "function" , "function" : "model.state = _.isEmpty(model.j…" at bounding box center [323, 150] width 182 height 159
click at [232, 77] on div "2" at bounding box center [237, 78] width 11 height 4
click at [253, 115] on div "{ "action" : "function" , "function" : "model.state = _.isEmpty(model.jobs) ? \…" at bounding box center [334, 154] width 183 height 166
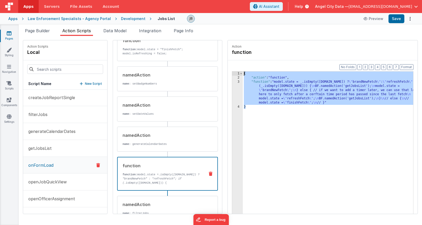
drag, startPoint x: 254, startPoint y: 123, endPoint x: 232, endPoint y: 63, distance: 64.2
click at [232, 63] on div "Format 7 6 5 4 3 2 1 No Folds 1 2 3 4 { "action" : "function" , "function" : "m…" at bounding box center [323, 146] width 190 height 173
click at [232, 88] on div "3" at bounding box center [237, 92] width 11 height 25
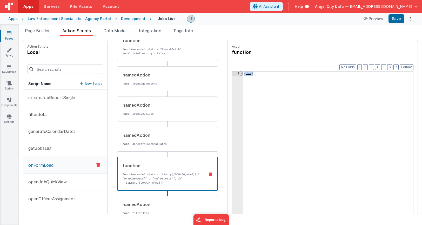
click at [240, 74] on span at bounding box center [241, 73] width 3 height 4
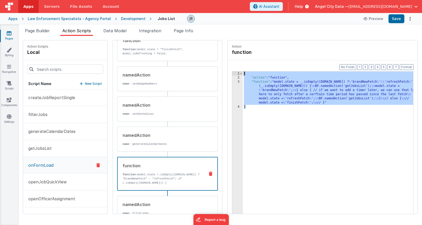
click at [232, 90] on div "3" at bounding box center [237, 92] width 11 height 25
click at [232, 89] on div "3" at bounding box center [237, 92] width 11 height 25
click at [232, 83] on div "3" at bounding box center [237, 92] width 11 height 25
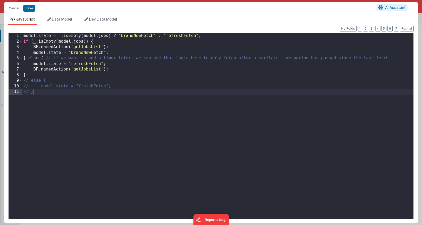
click at [224, 83] on div "model . state = _ . isEmpty ( model . jobs ) ? "brandNewFetch" : "refreshFetch"…" at bounding box center [217, 131] width 391 height 197
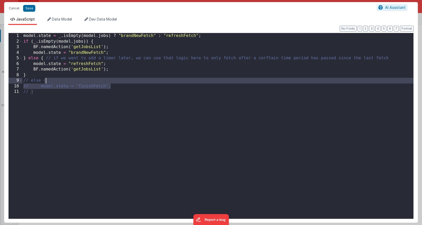
click at [175, 136] on div "model . state = _ . isEmpty ( model . jobs ) ? "brandNewFetch" : "refreshFetch"…" at bounding box center [217, 131] width 391 height 197
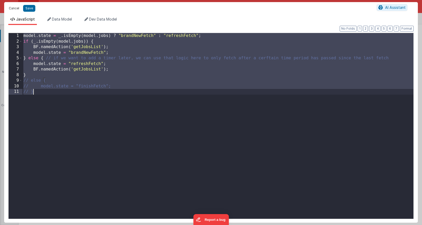
click at [12, 8] on button "Cancel" at bounding box center [14, 8] width 16 height 7
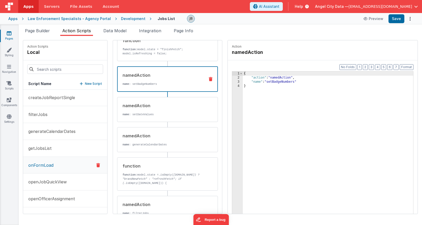
click at [123, 76] on div "namedAction" at bounding box center [162, 75] width 78 height 6
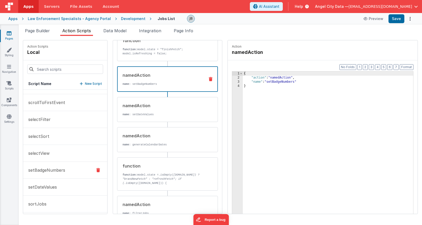
click at [44, 168] on p "setBadgeNumbers" at bounding box center [45, 170] width 40 height 6
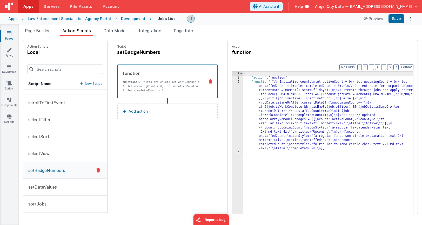
scroll to position [249, 0]
click at [127, 75] on div "function" at bounding box center [162, 73] width 78 height 6
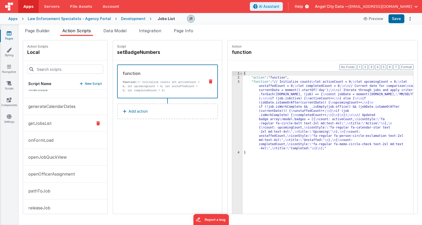
scroll to position [70, 0]
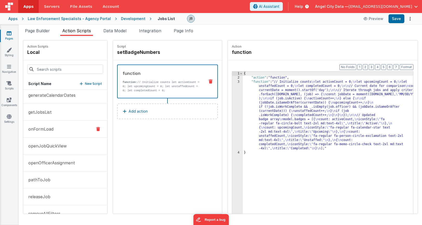
click at [38, 130] on p "onFormLoad" at bounding box center [39, 129] width 28 height 6
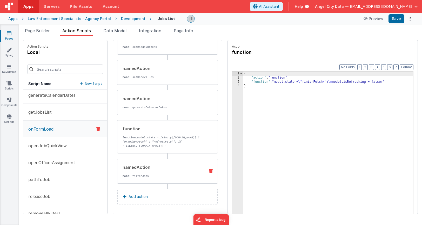
scroll to position [69, 0]
click at [125, 170] on div "namedAction" at bounding box center [162, 167] width 78 height 6
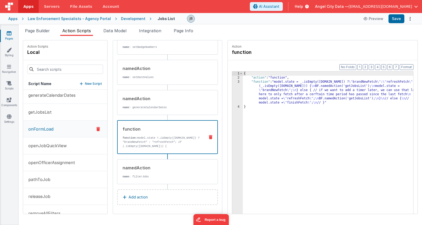
click at [129, 143] on p "function: model.state = .isEmpty(model.jobs) ? "brandNewFetch" : "refreshFetch"…" at bounding box center [162, 159] width 78 height 46
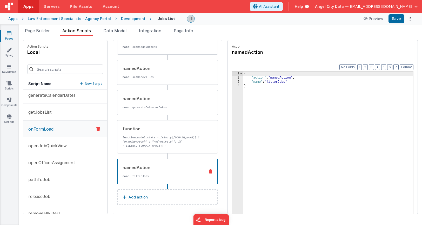
click at [126, 169] on div "namedAction" at bounding box center [162, 167] width 78 height 6
click at [51, 66] on input at bounding box center [65, 68] width 76 height 9
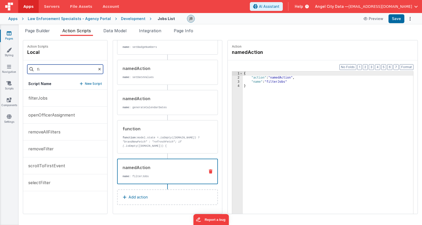
scroll to position [0, 0]
type input "filter"
click at [48, 102] on button "filterJobs" at bounding box center [65, 98] width 84 height 17
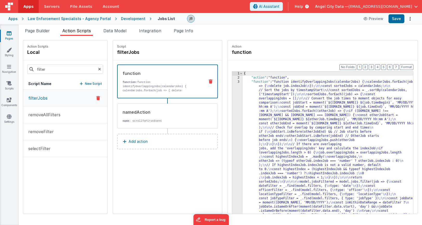
click at [232, 98] on div "3" at bounding box center [237, 200] width 11 height 241
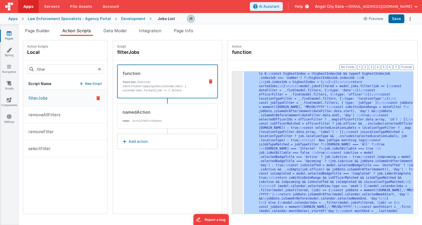
scroll to position [95, 0]
click at [232, 91] on div "3" at bounding box center [237, 104] width 11 height 241
click at [232, 85] on div "3" at bounding box center [237, 104] width 11 height 241
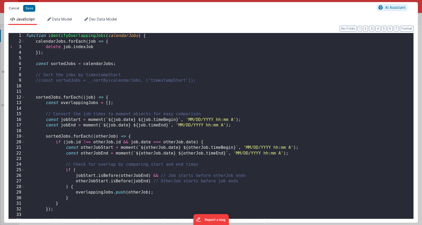
click at [16, 10] on button "Cancel" at bounding box center [14, 8] width 16 height 7
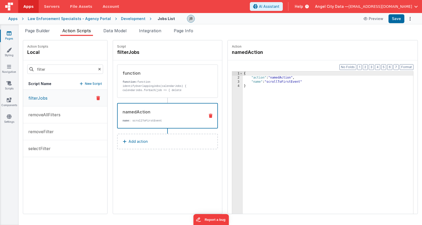
click at [118, 116] on div "namedAction name : scrollToFirstEvent" at bounding box center [159, 116] width 83 height 14
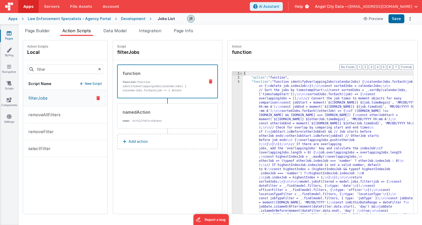
click at [124, 92] on div "function function: function identifyOverlappingJobs(calendarJobs) { calendarJob…" at bounding box center [167, 81] width 101 height 34
click at [47, 69] on input "filter" at bounding box center [65, 68] width 76 height 9
click at [232, 101] on div "3" at bounding box center [237, 200] width 11 height 241
click at [42, 30] on span "Page Builder" at bounding box center [37, 30] width 25 height 5
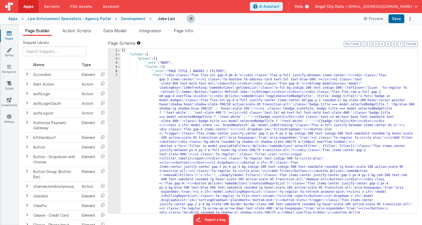
click at [118, 82] on div "7" at bounding box center [114, 204] width 12 height 262
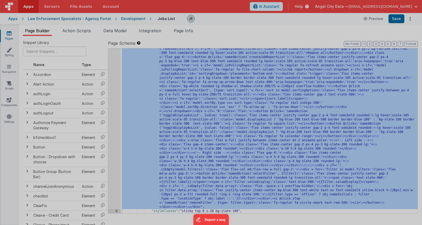
scroll to position [126, 0]
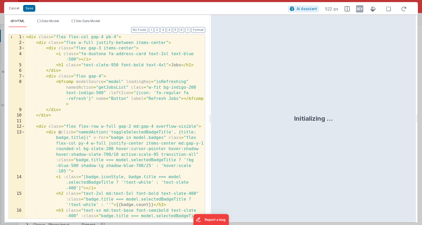
click at [80, 82] on div "< div class = "flex flex-col gap-4 pb-4" > < div class = "flex w-full justify-b…" at bounding box center [115, 137] width 180 height 206
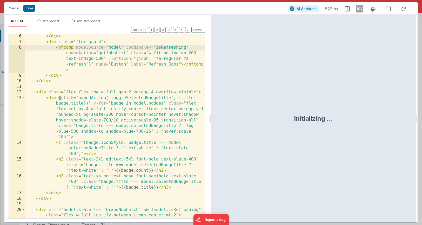
scroll to position [37, 0]
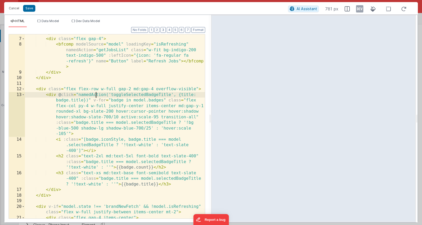
click at [97, 97] on div "</ div > < div class = "flex gap-4" > < bfcomp modelSource = "model" loadingKey…" at bounding box center [115, 127] width 180 height 195
click at [118, 98] on div "</ div > < div class = "flex gap-4" > < bfcomp modelSource = "model" loadingKey…" at bounding box center [115, 127] width 180 height 195
click at [123, 94] on div "</ div > < div class = "flex gap-4" > < bfcomp modelSource = "model" loadingKey…" at bounding box center [115, 127] width 180 height 195
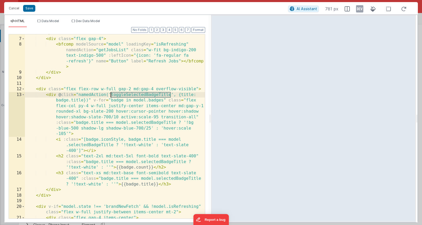
click at [98, 109] on div "</ div > < div class = "flex gap-4" > < bfcomp modelSource = "model" loadingKey…" at bounding box center [115, 127] width 180 height 195
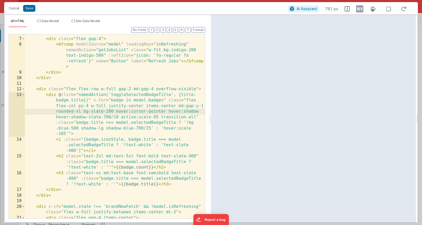
scroll to position [40, 0]
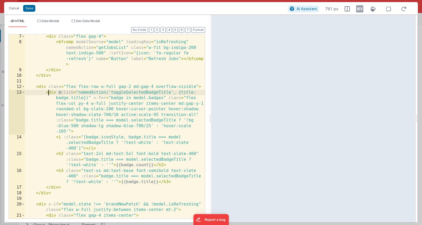
click at [49, 92] on div "< div class = "flex gap-4" > < bfcomp modelSource = "model" loadingKey = "isRef…" at bounding box center [115, 131] width 180 height 195
click at [43, 90] on div "< div class = "flex gap-4" > < bfcomp modelSource = "model" loadingKey = "isRef…" at bounding box center [115, 131] width 180 height 195
click at [59, 93] on div "< div class = "flex gap-4" > < bfcomp modelSource = "model" loadingKey = "isRef…" at bounding box center [115, 131] width 180 height 195
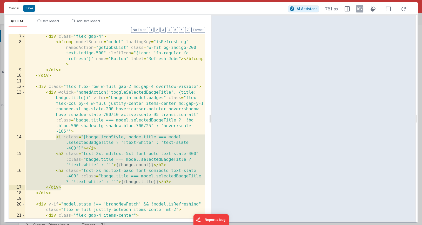
drag, startPoint x: 56, startPoint y: 137, endPoint x: 96, endPoint y: 187, distance: 64.2
click at [96, 187] on div "< div class = "flex gap-4" > < bfcomp modelSource = "model" loadingKey = "isRef…" at bounding box center [115, 131] width 180 height 195
click at [101, 184] on div "< div class = "flex gap-4" > < bfcomp modelSource = "model" loadingKey = "isRef…" at bounding box center [115, 131] width 180 height 195
drag, startPoint x: 177, startPoint y: 182, endPoint x: 55, endPoint y: 138, distance: 129.2
click at [55, 138] on div "< div class = "flex gap-4" > < bfcomp modelSource = "model" loadingKey = "isRef…" at bounding box center [115, 131] width 180 height 195
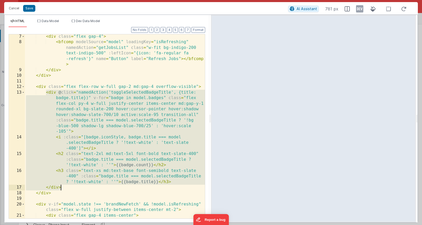
drag, startPoint x: 45, startPoint y: 93, endPoint x: 119, endPoint y: 187, distance: 119.6
click at [119, 187] on div "< div class = "flex gap-4" > < bfcomp modelSource = "model" loadingKey = "isRef…" at bounding box center [115, 131] width 180 height 195
click at [15, 8] on button "Cancel" at bounding box center [14, 8] width 16 height 7
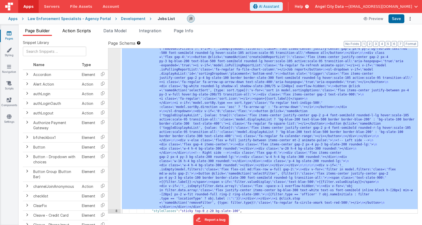
click at [78, 29] on span "Action Scripts" at bounding box center [76, 30] width 29 height 5
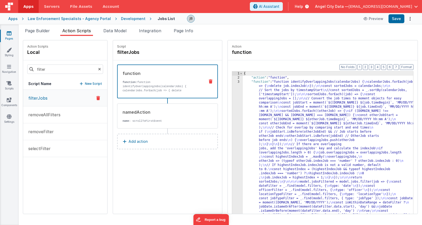
click at [98, 71] on icon at bounding box center [99, 69] width 3 height 18
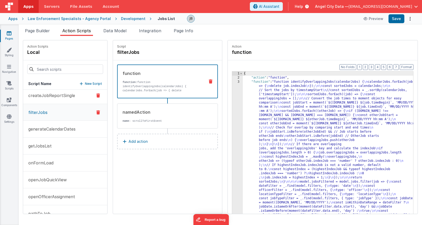
scroll to position [53, 0]
click at [41, 142] on button "onFormLoad" at bounding box center [65, 146] width 84 height 17
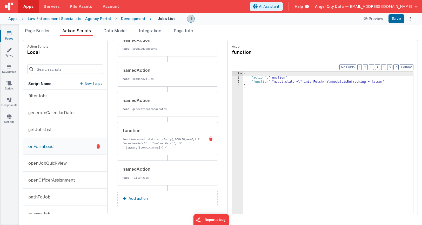
scroll to position [70, 0]
click at [43, 130] on p "getJobsList" at bounding box center [38, 129] width 26 height 6
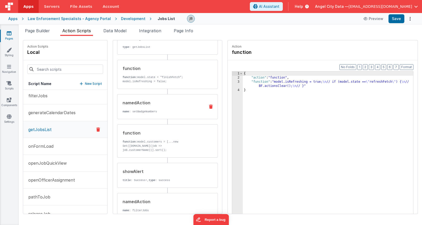
scroll to position [0, 0]
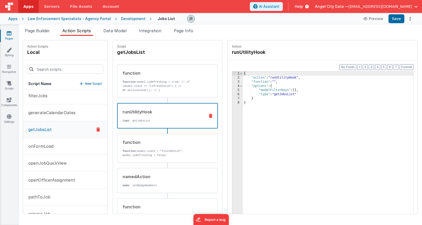
click at [135, 117] on div "runUtilityHook type : getJobsList" at bounding box center [159, 116] width 83 height 14
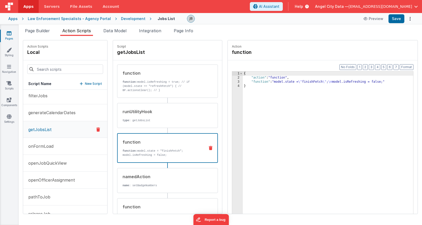
click at [127, 149] on p "function: model.state = "finishFetch"; model.isRefreshing = false;" at bounding box center [162, 153] width 78 height 8
click at [127, 177] on div "namedAction" at bounding box center [162, 176] width 78 height 6
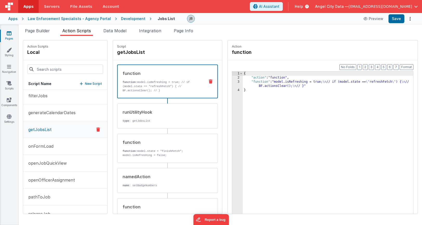
click at [142, 86] on p "function: model.isRefreshing = true; // if (model.state == "refreshFetch") { //…" at bounding box center [162, 86] width 78 height 12
click at [47, 149] on p "onFormLoad" at bounding box center [39, 146] width 28 height 6
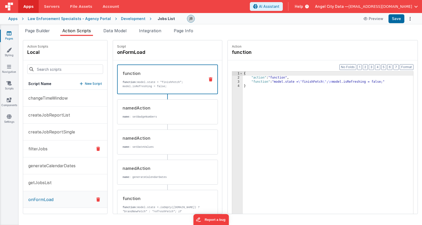
click at [49, 147] on button "filterJobs" at bounding box center [65, 148] width 84 height 17
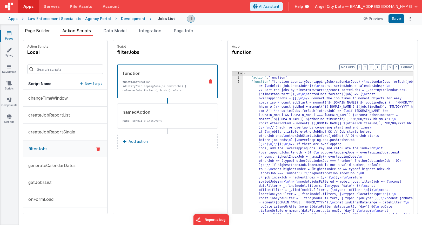
click at [43, 33] on span "Page Builder" at bounding box center [37, 30] width 25 height 5
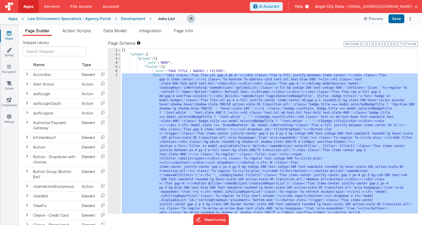
click at [116, 85] on div "7" at bounding box center [114, 204] width 12 height 262
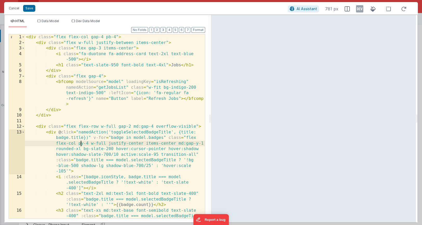
click at [81, 144] on div "< div class = "flex flex-col gap-4 pb-4" > < div class = "flex w-full justify-b…" at bounding box center [115, 137] width 180 height 206
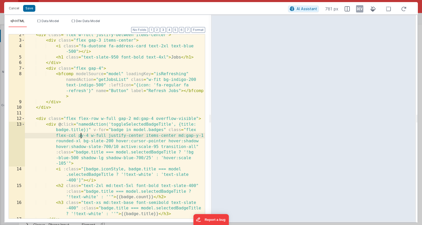
scroll to position [16, 0]
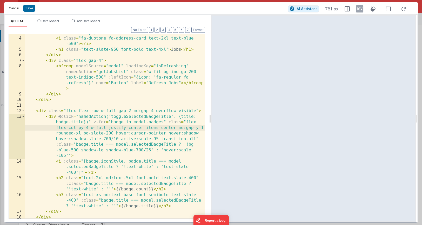
click at [17, 9] on button "Cancel" at bounding box center [14, 8] width 16 height 7
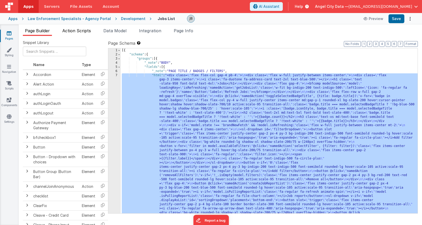
click at [78, 28] on span "Action Scripts" at bounding box center [76, 30] width 29 height 5
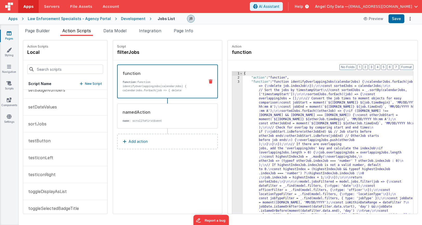
scroll to position [336, 0]
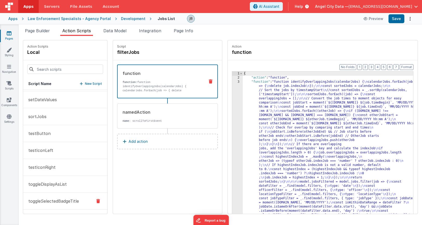
click at [56, 201] on p "toggleSelectedBadgeTitle" at bounding box center [52, 201] width 54 height 6
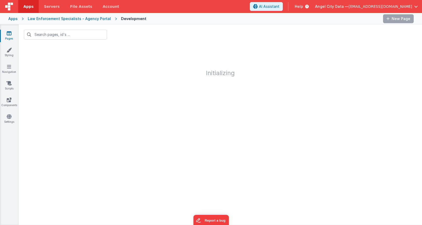
click at [16, 18] on div "Apps" at bounding box center [12, 18] width 9 height 5
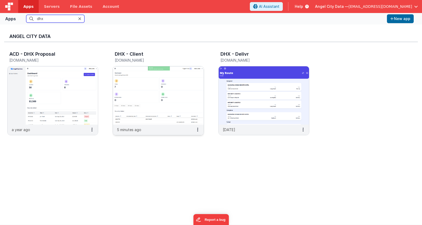
type input "dhx"
click at [138, 93] on img at bounding box center [158, 95] width 90 height 58
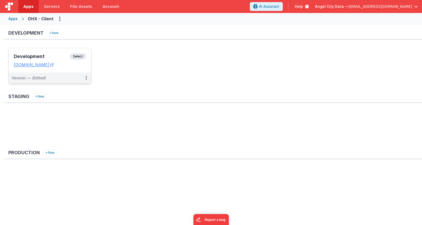
click at [44, 56] on h3 "Development" at bounding box center [42, 56] width 56 height 5
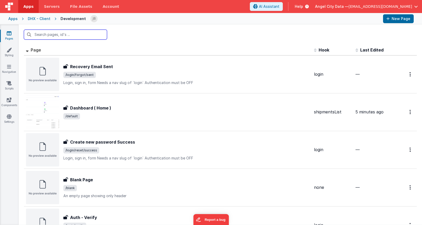
click at [57, 37] on input "text" at bounding box center [65, 35] width 83 height 10
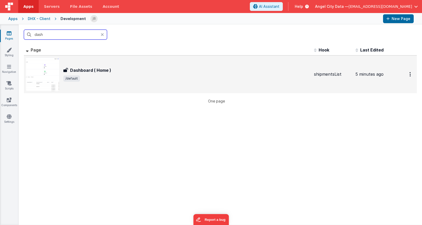
type input "dash"
click at [79, 68] on h3 "Dashboard ( Home )" at bounding box center [90, 70] width 41 height 6
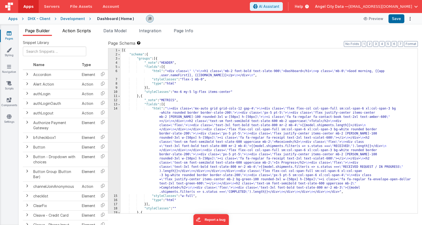
click at [84, 32] on span "Action Scripts" at bounding box center [76, 30] width 29 height 5
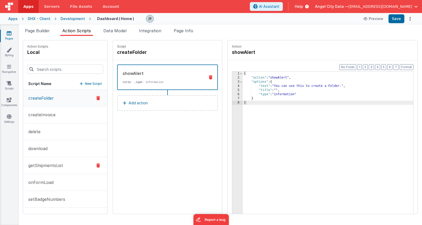
click at [51, 165] on p "getShipmentsList" at bounding box center [44, 165] width 38 height 6
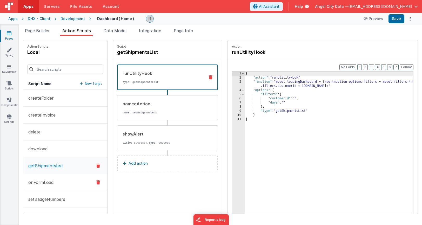
click at [56, 181] on button "onFormLoad" at bounding box center [65, 182] width 84 height 17
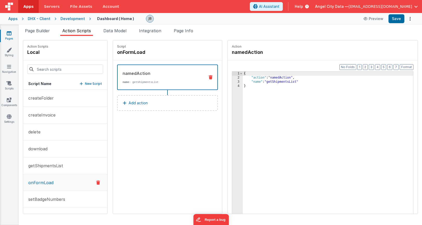
click at [144, 107] on button "Add action" at bounding box center [167, 103] width 101 height 16
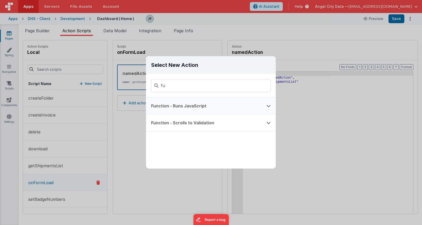
type input "fu"
click at [168, 104] on button "Function - Runs JavaScript" at bounding box center [203, 105] width 115 height 17
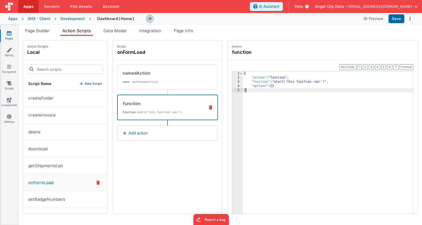
drag, startPoint x: 240, startPoint y: 106, endPoint x: 220, endPoint y: 53, distance: 56.3
click at [228, 53] on fieldset "Action function Format 7 6 5 4 3 2 1 No Folds 1 2 3 4 5 { "action" : "function"…" at bounding box center [323, 126] width 190 height 173
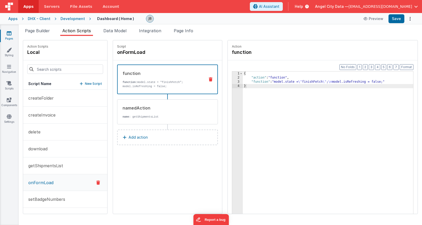
click at [139, 133] on button "Add action" at bounding box center [167, 137] width 101 height 16
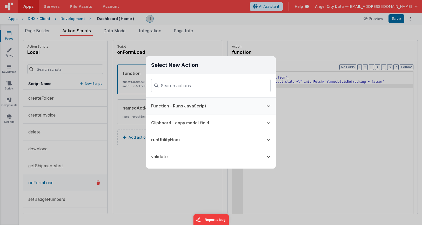
click at [168, 108] on button "Function - Runs JavaScript" at bounding box center [203, 105] width 115 height 17
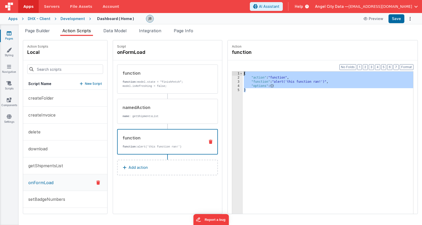
drag, startPoint x: 245, startPoint y: 100, endPoint x: 217, endPoint y: 48, distance: 59.0
click at [228, 48] on fieldset "Action function Format 7 6 5 4 3 2 1 No Folds 1 2 3 4 5 { "action" : "function"…" at bounding box center [323, 126] width 190 height 173
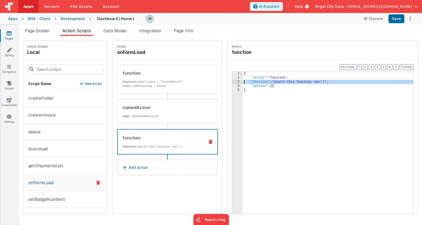
click at [232, 81] on div "3" at bounding box center [237, 82] width 11 height 4
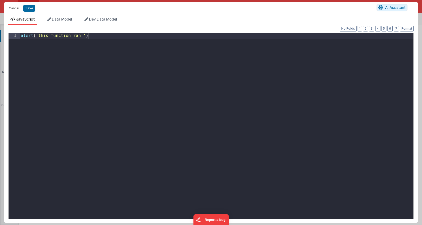
click at [223, 81] on div "alert ( 'this function ran!' )" at bounding box center [217, 131] width 394 height 196
drag, startPoint x: 200, startPoint y: 81, endPoint x: -24, endPoint y: -49, distance: 259.2
click at [0, 0] on html "Cancel Save AI Assistant JavaScript Data Model Dev Data Model Format 7 6 5 4 3 …" at bounding box center [211, 112] width 422 height 225
paste textarea
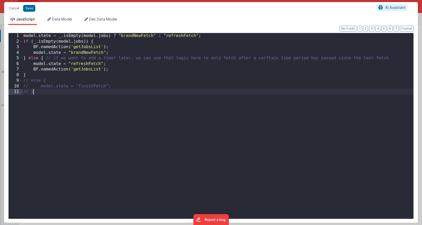
click at [103, 35] on div "model . state = _ . isEmpty ( model . jobs ) ? "brandNewFetch" : "refreshFetch"…" at bounding box center [217, 131] width 391 height 196
click at [80, 42] on div "model . state = _ . isEmpty ( model . shipments ) ? "brandNewFetch" : "refreshF…" at bounding box center [217, 131] width 391 height 196
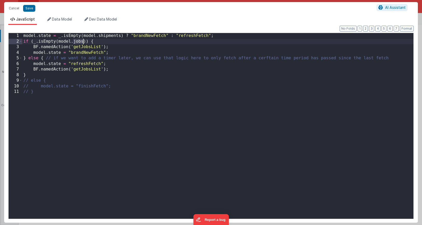
click at [80, 42] on div "model . state = _ . isEmpty ( model . shipments ) ? "brandNewFetch" : "refreshF…" at bounding box center [217, 131] width 391 height 196
click at [82, 50] on div "model . state = _ . isEmpty ( model . shipments ) ? "brandNewFetch" : "refreshF…" at bounding box center [217, 131] width 391 height 196
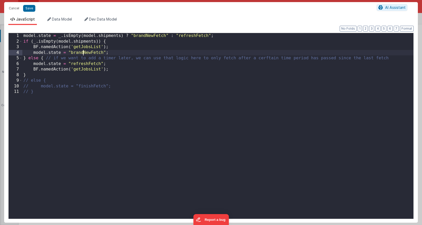
click at [82, 50] on div "model . state = _ . isEmpty ( model . shipments ) ? "brandNewFetch" : "refreshF…" at bounding box center [217, 131] width 391 height 196
click at [82, 47] on div "model . state = _ . isEmpty ( model . shipments ) ? "brandNewFetch" : "refreshF…" at bounding box center [217, 131] width 391 height 196
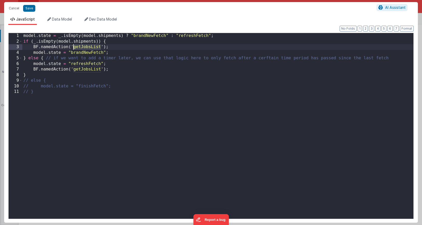
click at [82, 47] on div "model . state = _ . isEmpty ( model . shipments ) ? "brandNewFetch" : "refreshF…" at bounding box center [217, 131] width 391 height 196
click at [82, 48] on div "model . state = _ . isEmpty ( model . shipments ) ? "brandNewFetch" : "refreshF…" at bounding box center [217, 131] width 391 height 196
click at [86, 70] on div "model . state = _ . isEmpty ( model . shipments ) ? "brandNewFetch" : "refreshF…" at bounding box center [217, 131] width 391 height 196
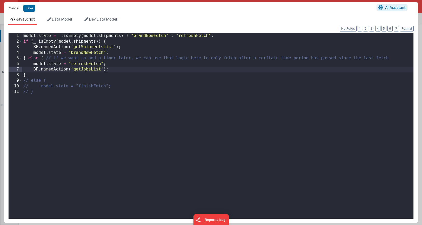
click at [86, 70] on div "model . state = _ . isEmpty ( model . shipments ) ? "brandNewFetch" : "refreshF…" at bounding box center [217, 131] width 391 height 196
click at [29, 6] on button "Save" at bounding box center [29, 8] width 12 height 7
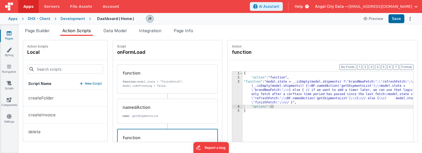
click at [85, 82] on p "New Script" at bounding box center [93, 83] width 17 height 5
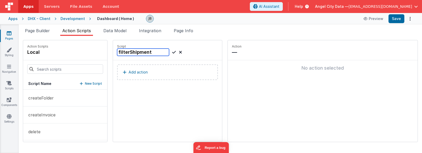
type input "filterShipments"
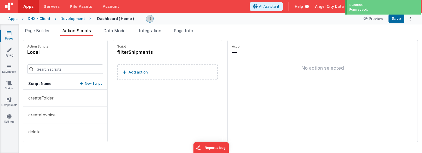
click at [129, 71] on p "Add action" at bounding box center [138, 72] width 19 height 6
click at [135, 72] on button "Add action" at bounding box center [167, 72] width 101 height 16
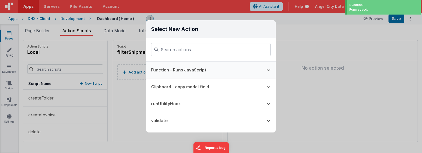
click at [164, 71] on button "Function - Runs JavaScript" at bounding box center [203, 70] width 115 height 17
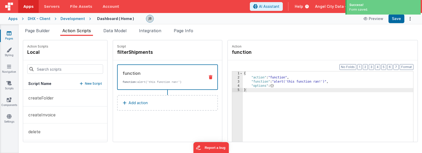
click at [232, 82] on div "3" at bounding box center [237, 82] width 11 height 4
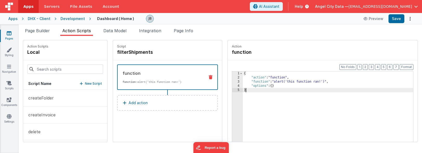
click at [232, 82] on div "3" at bounding box center [237, 82] width 11 height 4
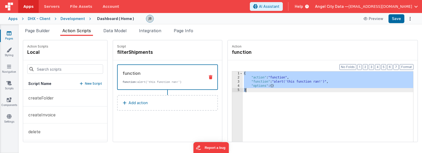
click at [244, 81] on div "{ "action" : "function" , "function" : "alert('this function ran!')" , "options…" at bounding box center [336, 118] width 186 height 95
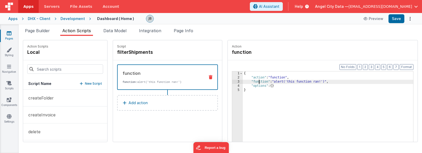
click at [244, 81] on div "{ "action" : "function" , "function" : "alert('this function ran!')" , "options…" at bounding box center [336, 118] width 186 height 95
click at [232, 81] on div "3" at bounding box center [237, 82] width 11 height 4
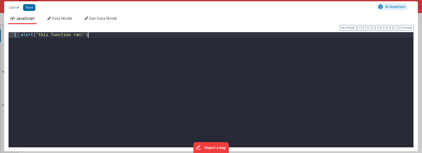
click at [223, 81] on div "alert ( 'this function ran!' )" at bounding box center [217, 95] width 394 height 126
drag, startPoint x: 184, startPoint y: 71, endPoint x: -23, endPoint y: -46, distance: 237.5
click at [0, 0] on html "Cancel Save AI Assistant JavaScript Data Model Dev Data Model Format 7 6 5 4 3 …" at bounding box center [211, 76] width 422 height 153
click at [83, 59] on div "alert ( 'this function ran!' )" at bounding box center [217, 95] width 394 height 126
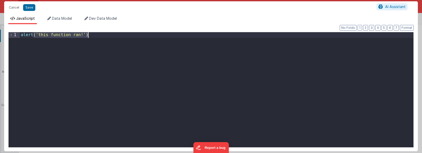
click at [83, 59] on div "alert ( 'this function ran!' )" at bounding box center [217, 95] width 394 height 126
click at [104, 72] on div "alert ( 'this function ran!' )" at bounding box center [217, 95] width 394 height 126
click at [50, 35] on div "model . filteredJobs =" at bounding box center [217, 95] width 394 height 126
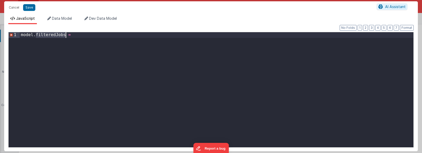
click at [50, 35] on div "model . filteredJobs =" at bounding box center [217, 95] width 394 height 126
click at [98, 49] on div "model . filteredShipments =" at bounding box center [217, 95] width 394 height 126
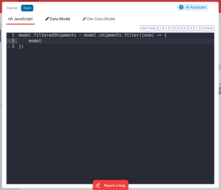
click at [65, 21] on span "Data Model" at bounding box center [60, 19] width 20 height 4
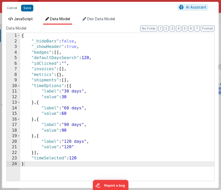
click at [23, 18] on span "JavaScript" at bounding box center [23, 19] width 19 height 4
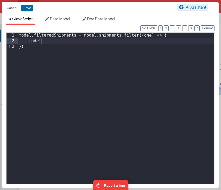
click at [48, 43] on div "model . filteredShipments = model . shipments . filter (( one ) => { model })" at bounding box center [116, 114] width 196 height 163
click at [42, 42] on div "model . filteredShipments = model . shipments . filter (( one ) => { model })" at bounding box center [116, 114] width 196 height 163
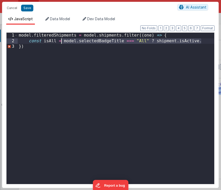
drag, startPoint x: 202, startPoint y: 42, endPoint x: 61, endPoint y: 43, distance: 140.3
click at [61, 43] on div "model . filteredShipments = model . shipments . filter (( one ) => { const isAl…" at bounding box center [116, 114] width 196 height 163
click at [58, 44] on div "model . filteredShipments = model . shipments . filter (( one ) => { const isAl…" at bounding box center [116, 114] width 196 height 163
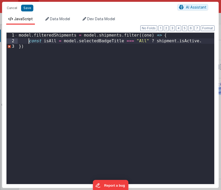
click at [29, 41] on div "model . filteredShipments = model . shipments . filter (( one ) => { const isAl…" at bounding box center [116, 114] width 196 height 163
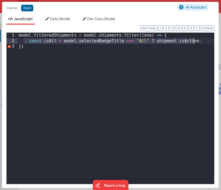
drag, startPoint x: 24, startPoint y: 40, endPoint x: 172, endPoint y: 40, distance: 148.1
click at [175, 41] on div "model . filteredShipments = model . shipments . filter (( one ) => { const isAl…" at bounding box center [116, 114] width 196 height 163
click at [119, 40] on div "model . filteredShipments = model . shipments . filter (( one ) => { const isAl…" at bounding box center [116, 114] width 196 height 163
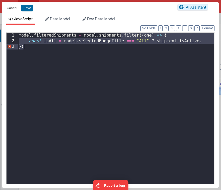
drag, startPoint x: 122, startPoint y: 36, endPoint x: 121, endPoint y: 47, distance: 10.7
click at [121, 47] on div "model . filteredShipments = model . shipments . filter (( one ) => { const isAl…" at bounding box center [116, 114] width 196 height 163
click at [120, 45] on div "model . filteredShipments = model . shipments . filter (( one ) => { const isAl…" at bounding box center [116, 114] width 196 height 163
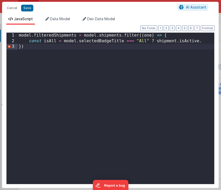
click at [94, 50] on div "model . filteredShipments = model . shipments . filter (( one ) => { const isAl…" at bounding box center [116, 114] width 196 height 163
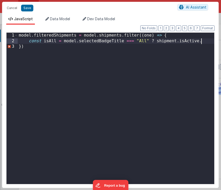
click at [205, 44] on div "model . filteredShipments = model . shipments . filter (( one ) => { const isAl…" at bounding box center [116, 114] width 196 height 163
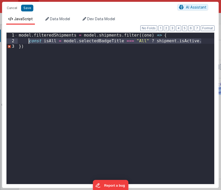
drag, startPoint x: 203, startPoint y: 43, endPoint x: 30, endPoint y: 43, distance: 172.7
click at [30, 43] on div "model . filteredShipments = model . shipments . filter (( one ) => { const isAl…" at bounding box center [116, 114] width 196 height 163
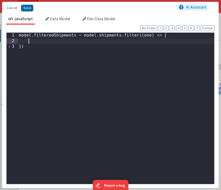
click at [129, 36] on div "model . filteredShipments = model . shipments . filter (( one ) => { })" at bounding box center [116, 114] width 196 height 163
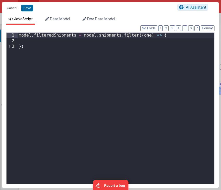
click at [129, 36] on div "model . filteredShipments = model . shipments . filter (( one ) => { })" at bounding box center [116, 114] width 196 height 163
click at [114, 39] on div "model . filteredShipments = model . shipments . map (( one ) => { })" at bounding box center [116, 114] width 196 height 163
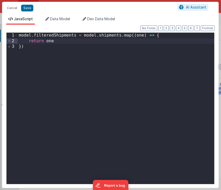
click at [94, 63] on div "model . filteredShipments = model . shipments . map (( one ) => { return one })" at bounding box center [116, 114] width 196 height 163
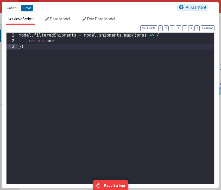
click at [57, 41] on div "model . filteredShipments = model . shipments . map (( one ) => { return one })" at bounding box center [116, 114] width 196 height 163
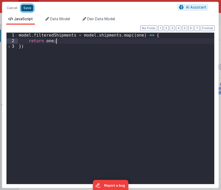
click at [25, 9] on button "Save" at bounding box center [27, 8] width 12 height 7
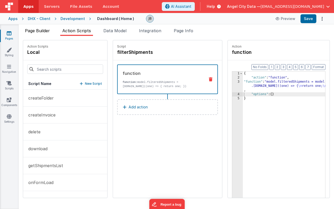
click at [41, 30] on span "Page Builder" at bounding box center [37, 30] width 25 height 5
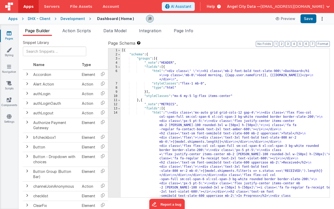
click at [113, 122] on div "14" at bounding box center [114, 177] width 12 height 133
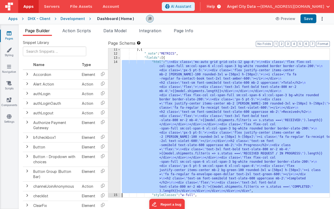
scroll to position [51, 0]
click at [114, 120] on div "14" at bounding box center [114, 126] width 12 height 133
click at [117, 97] on div "14" at bounding box center [114, 126] width 12 height 133
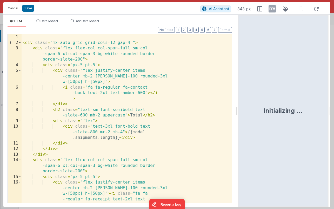
drag, startPoint x: 165, startPoint y: 77, endPoint x: 238, endPoint y: 80, distance: 72.5
click at [238, 80] on html "Cancel Save AI Assistant 343 px HTML Data Model Dev Data Model Format 7 6 5 4 3…" at bounding box center [167, 104] width 334 height 209
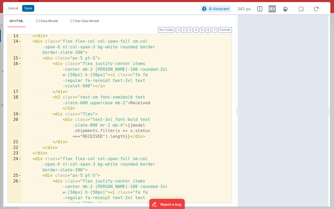
scroll to position [128, 0]
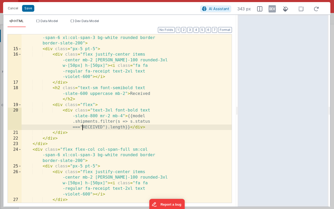
click at [81, 128] on div "< div class = "flex flex-col col-span-full sm:col -span-6 xl:col-span-3 bg-whit…" at bounding box center [127, 130] width 210 height 202
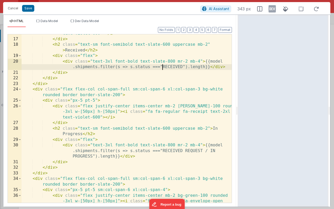
scroll to position [200, 0]
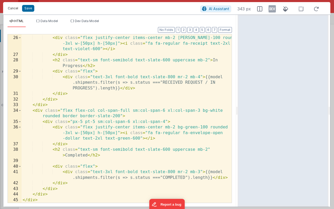
click at [14, 11] on button "Cancel" at bounding box center [13, 8] width 16 height 7
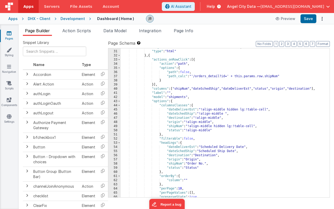
scroll to position [269, 0]
click at [179, 97] on div ""styleClasses" : "mb-0 border-b border-slate-200" , "type" : "html" } , { "acti…" at bounding box center [225, 123] width 209 height 157
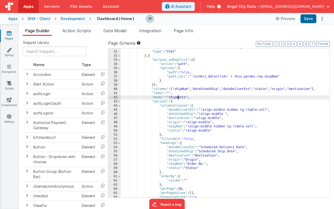
click at [179, 97] on div ""styleClasses" : "mb-0 border-b border-slate-200" , "type" : "html" } , { "acti…" at bounding box center [225, 123] width 209 height 157
click at [306, 22] on button "Save" at bounding box center [309, 18] width 16 height 9
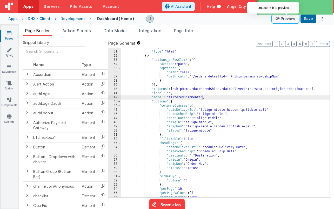
click at [284, 19] on button "Preview" at bounding box center [285, 19] width 26 height 8
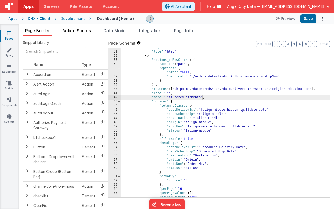
click at [74, 29] on span "Action Scripts" at bounding box center [76, 30] width 29 height 5
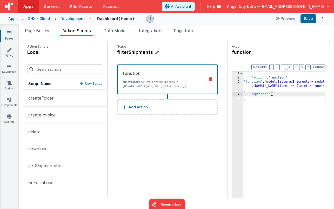
click at [123, 51] on h4 "filterShipments" at bounding box center [156, 52] width 78 height 7
click at [66, 166] on button "getShipmentsList" at bounding box center [65, 165] width 84 height 17
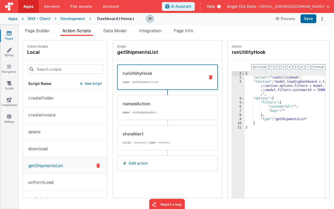
click at [129, 162] on p "Add action" at bounding box center [138, 163] width 19 height 6
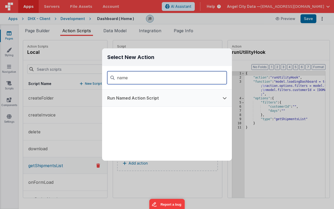
type input "name"
click at [147, 101] on button "Run Named Action Script" at bounding box center [159, 98] width 115 height 17
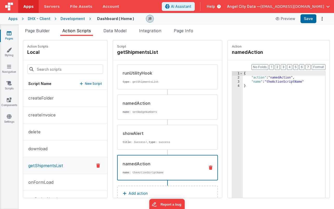
click at [263, 84] on div "{ "action" : "namedAction" , "name" : "theActionScriptName" }" at bounding box center [292, 146] width 98 height 151
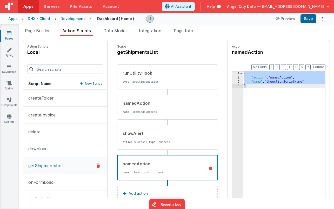
click at [263, 84] on div "{ "action" : "namedAction" , "name" : "theActionScriptName" }" at bounding box center [292, 146] width 98 height 151
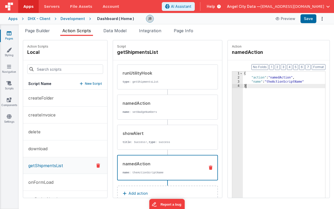
click at [263, 83] on div "{ "action" : "namedAction" , "name" : "theActionScriptName" }" at bounding box center [292, 146] width 98 height 151
click at [308, 20] on button "Save" at bounding box center [309, 18] width 16 height 9
click at [41, 31] on span "Page Builder" at bounding box center [37, 30] width 25 height 5
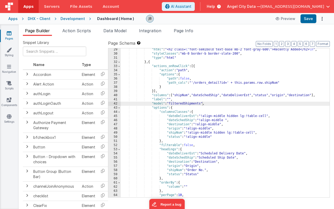
scroll to position [0, 0]
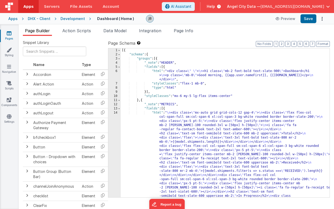
click at [114, 118] on div "14" at bounding box center [114, 177] width 12 height 133
click at [118, 118] on div "14" at bounding box center [114, 177] width 12 height 133
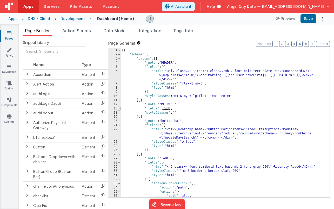
click at [118, 108] on span at bounding box center [119, 108] width 3 height 4
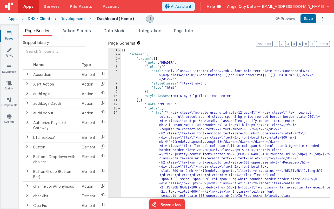
scroll to position [51, 0]
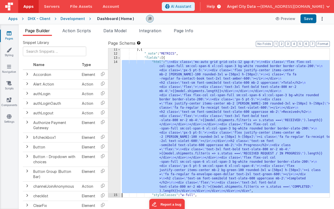
click at [116, 116] on div "14" at bounding box center [114, 126] width 12 height 133
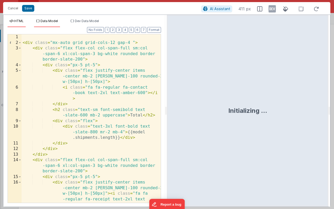
click at [51, 21] on span "Data Model" at bounding box center [49, 21] width 17 height 4
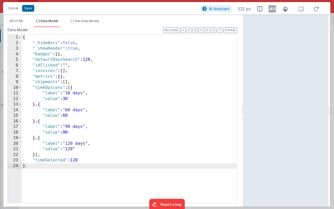
drag, startPoint x: 166, startPoint y: 74, endPoint x: 243, endPoint y: 74, distance: 77.4
click at [243, 74] on html "Cancel Save AI Assistant 322 px HTML Data Model Dev Data Model Format 7 6 5 4 3…" at bounding box center [167, 104] width 334 height 209
click at [18, 23] on span "HTML" at bounding box center [18, 21] width 9 height 4
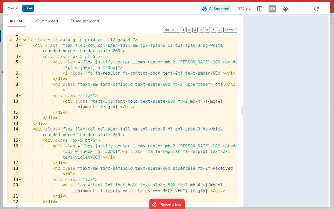
scroll to position [0, 0]
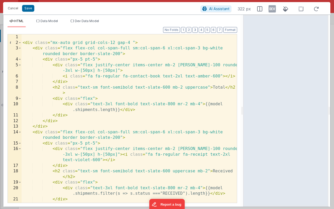
click at [45, 47] on div "< div class = "mx-auto grid grid-cols-12 gap-4 " > < div class = "flex flex-col…" at bounding box center [129, 123] width 215 height 179
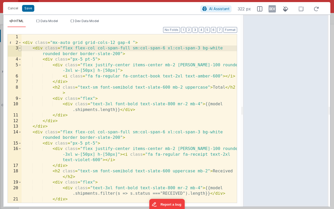
click at [19, 47] on span at bounding box center [19, 48] width 3 height 6
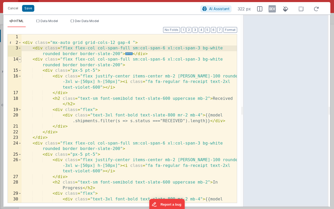
click at [19, 58] on span at bounding box center [19, 60] width 3 height 6
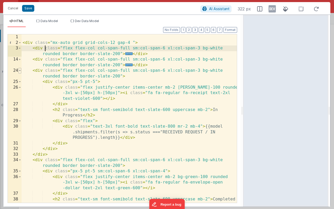
click at [18, 70] on span at bounding box center [19, 71] width 3 height 6
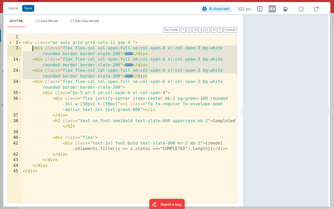
drag, startPoint x: 149, startPoint y: 76, endPoint x: 33, endPoint y: 50, distance: 118.8
click at [33, 50] on div "< div class = "mx-auto grid grid-cols-12 gap-4 " > < div class = "flex flex-col…" at bounding box center [129, 123] width 215 height 179
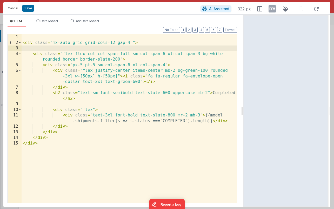
click at [53, 50] on div "< div class = "mx-auto grid grid-cols-12 gap-4 " > < div class = "flex flex-col…" at bounding box center [129, 123] width 215 height 179
click at [44, 54] on div "< div class = "mx-auto grid grid-cols-12 gap-4 " > < div class = "flex flex-col…" at bounding box center [129, 123] width 215 height 179
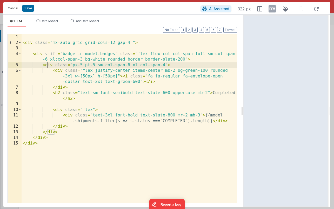
click at [49, 66] on div "< div class = "mx-auto grid grid-cols-12 gap-4 " > < div v-if = "badge in model…" at bounding box center [129, 123] width 215 height 179
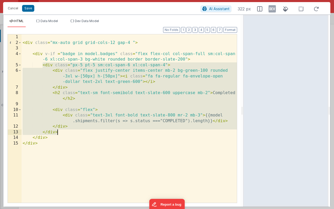
drag, startPoint x: 42, startPoint y: 67, endPoint x: 77, endPoint y: 130, distance: 72.6
click at [78, 130] on div "< div class = "mx-auto grid grid-cols-12 gap-4 " > < div v-if = "badge in model…" at bounding box center [129, 123] width 215 height 179
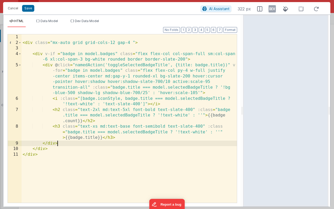
click at [140, 74] on div "< div class = "mx-auto grid grid-cols-12 gap-4 " > < div v-if = "badge in model…" at bounding box center [129, 123] width 215 height 179
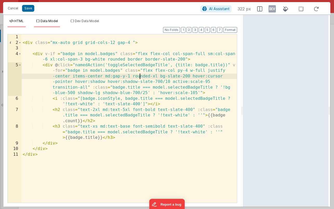
click at [49, 23] on span "Data Model" at bounding box center [49, 21] width 17 height 4
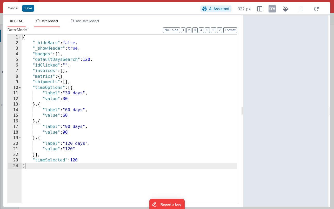
click at [21, 22] on span "HTML" at bounding box center [18, 21] width 9 height 4
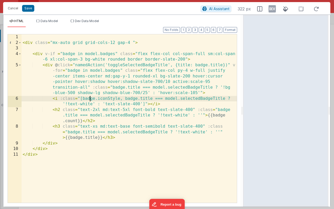
click at [90, 98] on div "< div class = "mx-auto grid grid-cols-12 gap-4 " > < div v-if = "badge in model…" at bounding box center [129, 123] width 215 height 179
click at [137, 65] on div "< div class = "mx-auto grid grid-cols-12 gap-4 " > < div v-if = "badge in model…" at bounding box center [129, 123] width 215 height 179
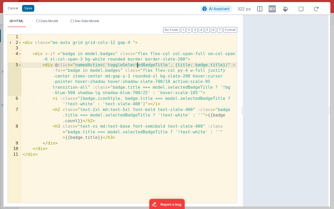
click at [137, 65] on div "< div class = "mx-auto grid grid-cols-12 gap-4 " > < div v-if = "badge in model…" at bounding box center [129, 123] width 215 height 179
click at [28, 8] on button "Save" at bounding box center [28, 8] width 12 height 7
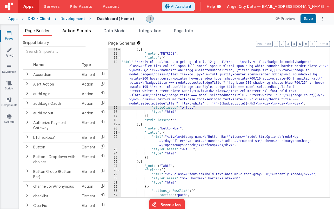
click at [74, 31] on span "Action Scripts" at bounding box center [76, 30] width 29 height 5
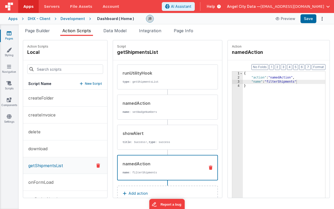
click at [85, 84] on p "New Script" at bounding box center [93, 83] width 17 height 5
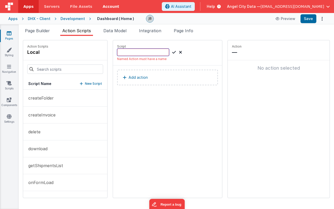
paste input "toggleSelectedBadgeTitle"
type input "toggleSelectedBadgeTitle"
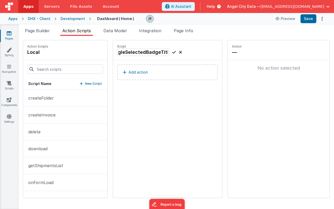
scroll to position [0, 0]
click at [172, 53] on icon at bounding box center [174, 52] width 4 height 6
click at [156, 72] on button "Add action" at bounding box center [167, 72] width 101 height 16
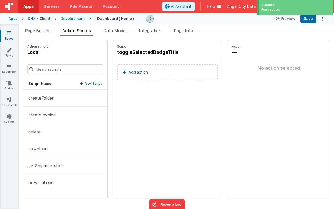
click at [146, 74] on button "Add action" at bounding box center [167, 72] width 101 height 16
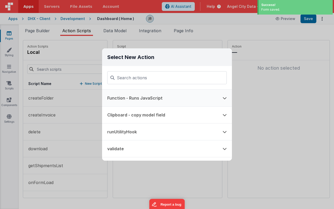
click at [138, 94] on button "Function - Runs JavaScript" at bounding box center [159, 98] width 115 height 17
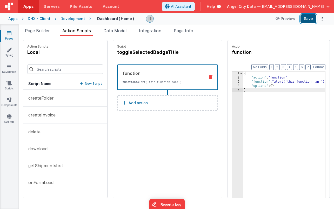
click at [309, 17] on button "Save" at bounding box center [309, 18] width 16 height 9
click at [41, 27] on div "Page Builder Action Scripts Data Model Integration Page Info Snippet Library Na…" at bounding box center [176, 116] width 315 height 184
click at [41, 31] on span "Page Builder" at bounding box center [37, 30] width 25 height 5
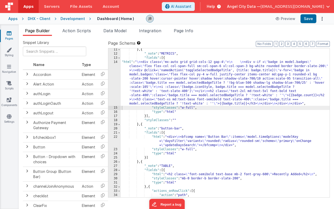
click at [115, 89] on div "14" at bounding box center [114, 83] width 12 height 46
click at [117, 82] on div "14" at bounding box center [114, 83] width 12 height 46
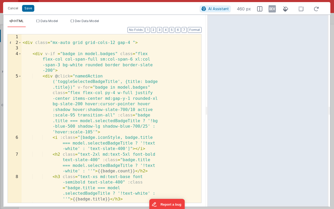
drag, startPoint x: 166, startPoint y: 95, endPoint x: 207, endPoint y: 95, distance: 41.0
click at [207, 95] on html "Cancel Save AI Assistant 460 px HTML Data Model Dev Data Model Format 7 6 5 4 3…" at bounding box center [167, 104] width 334 height 209
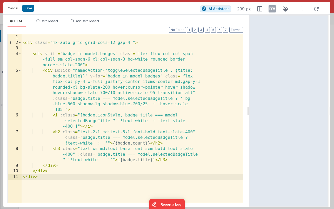
drag, startPoint x: 206, startPoint y: 94, endPoint x: 249, endPoint y: 90, distance: 42.6
click at [249, 90] on html "Cancel Save AI Assistant 299 px HTML Data Model Dev Data Model Format 7 6 5 4 3…" at bounding box center [167, 104] width 334 height 209
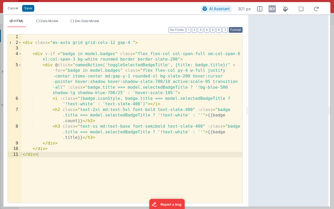
click at [238, 32] on button "Format" at bounding box center [236, 30] width 14 height 6
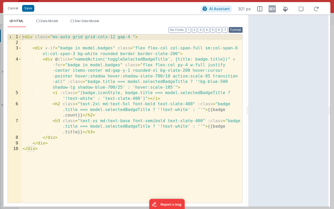
click at [234, 30] on button "Format" at bounding box center [236, 30] width 14 height 6
click at [189, 30] on button "1" at bounding box center [188, 30] width 4 height 6
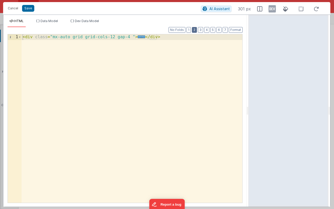
click at [195, 30] on button "2" at bounding box center [194, 30] width 5 height 6
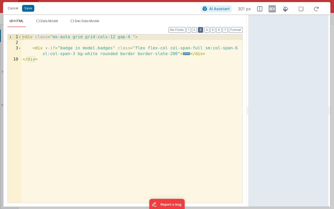
click at [202, 30] on button "3" at bounding box center [200, 30] width 5 height 6
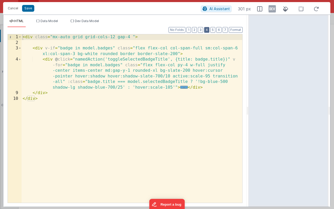
click at [207, 30] on button "4" at bounding box center [206, 30] width 5 height 6
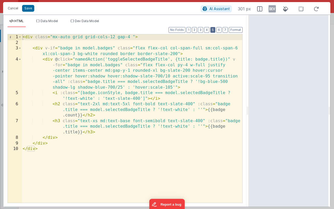
click at [213, 31] on button "5" at bounding box center [212, 30] width 5 height 6
click at [46, 18] on div "HTML Data Model Dev Data Model Format 7 6 5 4 3 2 1 No Folds 1 2 3 4 5 6 7 8 9 …" at bounding box center [124, 111] width 243 height 192
click at [46, 19] on span "Data Model" at bounding box center [49, 21] width 17 height 4
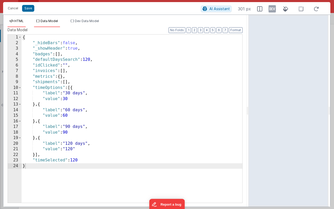
click at [22, 21] on span "HTML" at bounding box center [18, 21] width 9 height 4
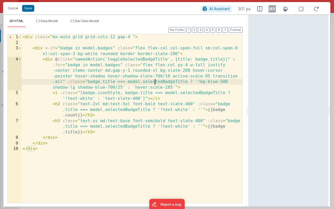
click at [155, 81] on div "< div class = "mx-auto grid grid-cols-12 gap-4 " > < div v-if = "badge in model…" at bounding box center [132, 123] width 221 height 179
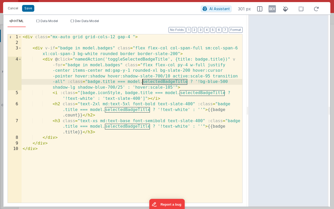
click at [155, 81] on div "< div class = "mx-auto grid grid-cols-12 gap-4 " > < div v-if = "badge in model…" at bounding box center [132, 123] width 221 height 179
click at [29, 10] on button "Save" at bounding box center [28, 8] width 12 height 7
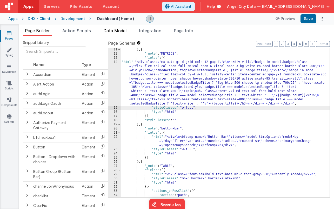
click at [109, 31] on span "Data Model" at bounding box center [114, 30] width 23 height 5
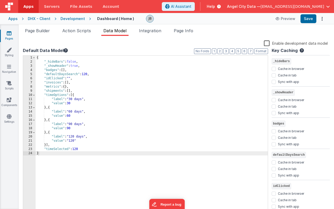
click at [91, 71] on div "{ "_hideBars" : false , "_showHeader" : true , "badges" : [ ] , "defaultDaysSea…" at bounding box center [152, 139] width 232 height 166
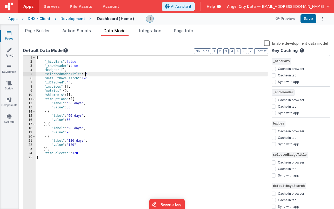
click at [84, 73] on div "{ "_hideBars" : false , "_showHeader" : true , "badges" : [ ] , "selectedBadgeT…" at bounding box center [152, 139] width 232 height 166
click at [308, 19] on button "Save" at bounding box center [309, 18] width 16 height 9
click at [73, 31] on span "Action Scripts" at bounding box center [76, 30] width 29 height 5
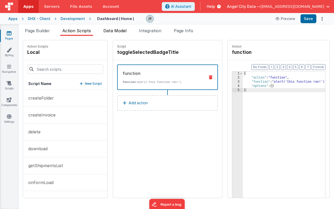
click at [120, 30] on span "Data Model" at bounding box center [114, 30] width 23 height 5
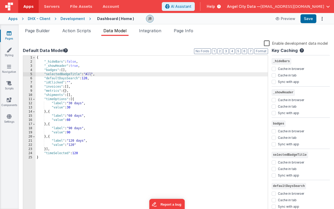
click at [71, 74] on div "{ "_hideBars" : false , "_showHeader" : true , "badges" : [ ] , "selectedBadgeT…" at bounding box center [152, 139] width 232 height 166
click at [73, 31] on span "Action Scripts" at bounding box center [76, 30] width 29 height 5
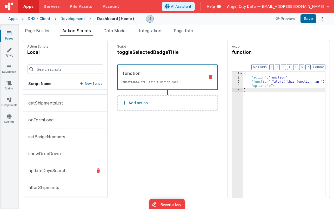
scroll to position [52, 0]
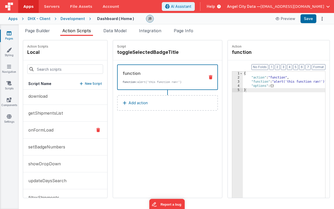
click at [49, 131] on p "onFormLoad" at bounding box center [39, 130] width 28 height 6
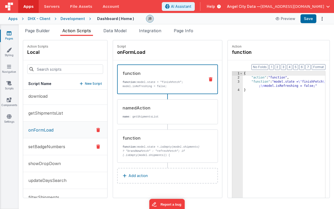
click at [48, 145] on p "setBadgeNumbers" at bounding box center [45, 146] width 40 height 6
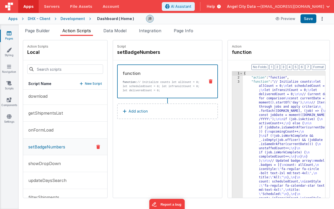
click at [232, 106] on div "3" at bounding box center [237, 155] width 11 height 150
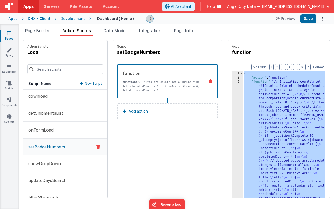
scroll to position [20, 0]
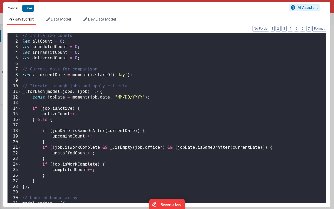
click at [15, 9] on button "Cancel" at bounding box center [13, 8] width 16 height 7
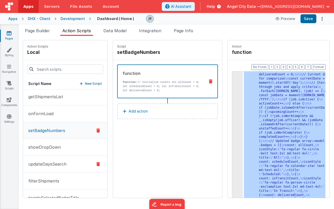
scroll to position [76, 0]
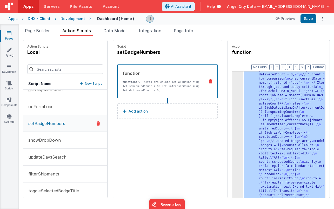
click at [232, 105] on div "3" at bounding box center [237, 135] width 11 height 150
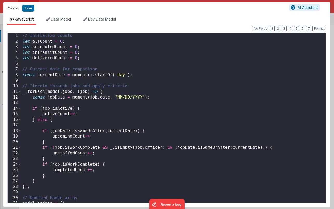
click at [112, 69] on div "// Initialize counts let allCount = 0 ; let scheduledCount = 0 ; let inTransitC…" at bounding box center [173, 123] width 305 height 181
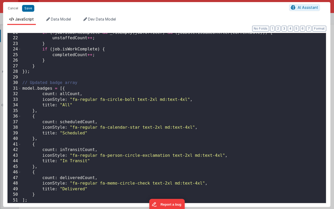
scroll to position [86, 0]
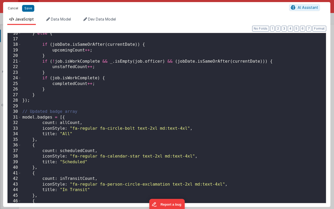
click at [13, 8] on button "Cancel" at bounding box center [13, 8] width 16 height 7
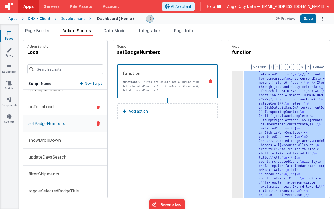
click at [57, 110] on button "onFormLoad" at bounding box center [65, 106] width 84 height 17
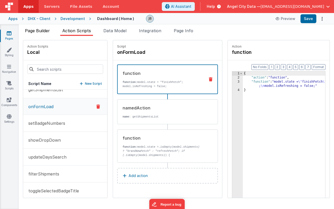
click at [32, 31] on span "Page Builder" at bounding box center [37, 30] width 25 height 5
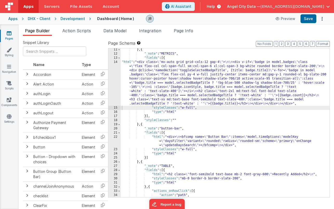
click at [116, 76] on div "14" at bounding box center [114, 83] width 12 height 46
click at [116, 72] on div "14" at bounding box center [114, 83] width 12 height 46
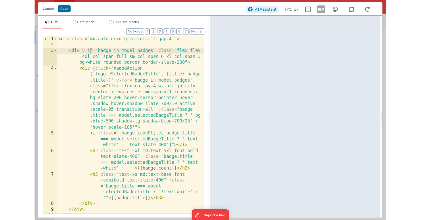
scroll to position [0, 0]
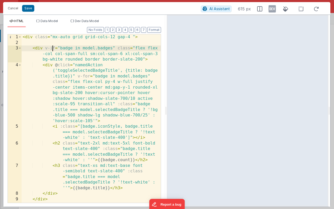
click at [53, 49] on div "< div class = "mx-auto grid grid-cols-12 gap-4 " > < div v-if = "badge in model…" at bounding box center [91, 123] width 139 height 179
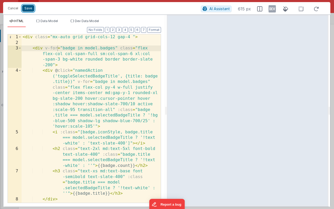
click at [30, 9] on button "Save" at bounding box center [28, 8] width 12 height 7
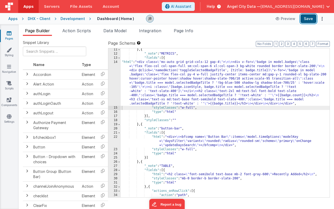
click at [307, 19] on button "Save" at bounding box center [309, 18] width 16 height 9
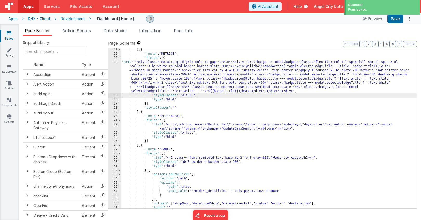
scroll to position [46, 0]
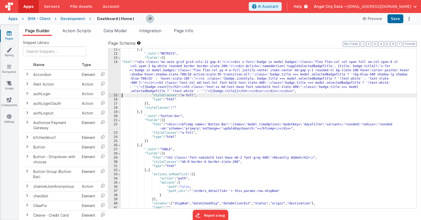
click at [117, 71] on div "14" at bounding box center [114, 76] width 12 height 33
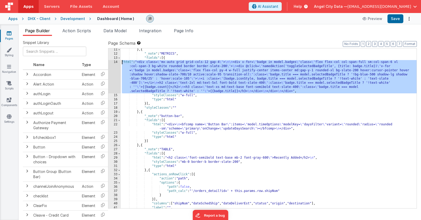
click at [116, 63] on div "14" at bounding box center [114, 76] width 12 height 33
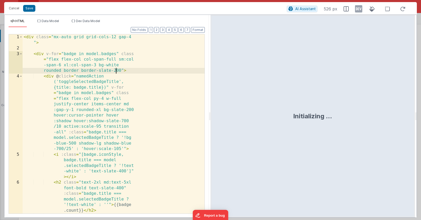
click at [93, 80] on div "< div class = "mx-auto grid grid-cols-12 gap-4 " > < div v-for = "badge in mode…" at bounding box center [114, 146] width 182 height 224
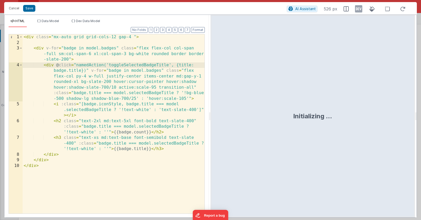
click at [53, 64] on div "< div class = "mx-auto grid grid-cols-12 gap-4 " > < div v-for = "badge in mode…" at bounding box center [114, 129] width 182 height 190
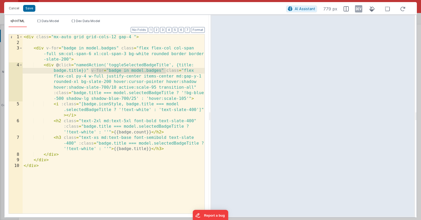
drag, startPoint x: 90, startPoint y: 71, endPoint x: 165, endPoint y: 72, distance: 74.6
click at [165, 72] on div "< div class = "mx-auto grid grid-cols-12 gap-4 " > < div v-for = "badge in mode…" at bounding box center [114, 129] width 182 height 190
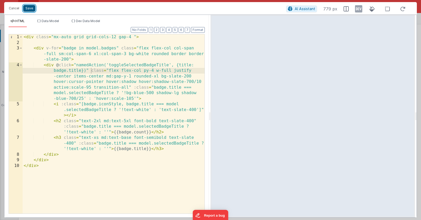
click at [34, 8] on button "Save" at bounding box center [29, 8] width 12 height 7
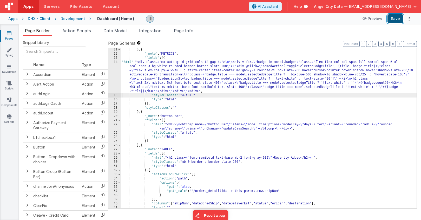
click at [395, 22] on button "Save" at bounding box center [395, 18] width 16 height 9
click at [74, 34] on li "Action Scripts" at bounding box center [76, 32] width 33 height 8
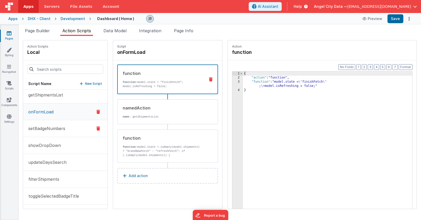
click at [50, 129] on p "setBadgeNumbers" at bounding box center [45, 128] width 40 height 6
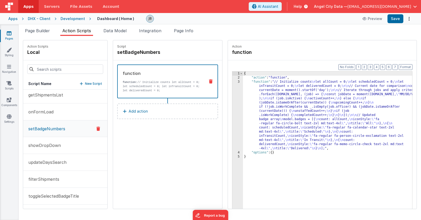
click at [146, 84] on p "function: // Initialize counts let allCount = 0; let scheduledCount = 0; let in…" at bounding box center [162, 86] width 78 height 12
click at [232, 96] on div "3" at bounding box center [237, 115] width 11 height 71
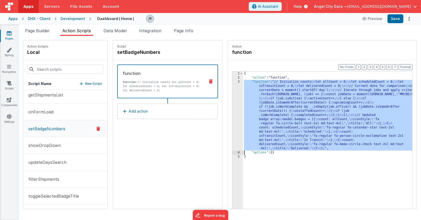
click at [232, 94] on div "3" at bounding box center [237, 115] width 11 height 71
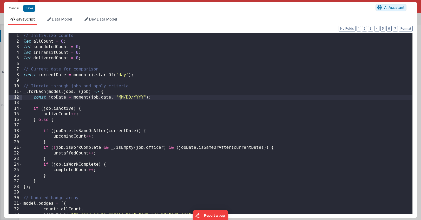
scroll to position [0, 0]
click at [122, 98] on div "// Initialize counts let allCount = 0 ; let scheduledCount = 0 ; let inTransitC…" at bounding box center [217, 129] width 390 height 192
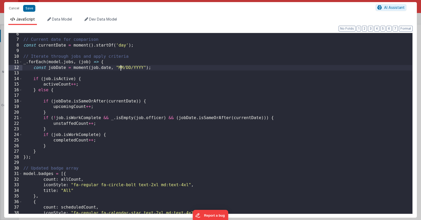
scroll to position [104, 0]
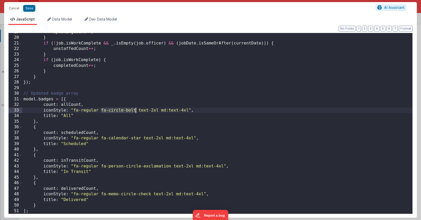
drag, startPoint x: 100, startPoint y: 111, endPoint x: 136, endPoint y: 111, distance: 35.8
click at [136, 111] on div "upcomingCount ++ ; } if ( ! job . isWorkComplete && _ . isEmpty ( job . officer…" at bounding box center [217, 125] width 390 height 192
click at [104, 112] on div "upcomingCount ++ ; } if ( ! job . isWorkComplete && _ . isEmpty ( job . officer…" at bounding box center [217, 125] width 390 height 192
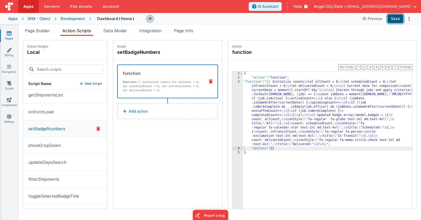
click at [394, 20] on button "Save" at bounding box center [395, 18] width 16 height 9
click at [125, 78] on div "function function: // Initialize counts let allCount = 0; let scheduledCount = …" at bounding box center [159, 81] width 83 height 22
click at [232, 96] on div "3" at bounding box center [237, 113] width 11 height 66
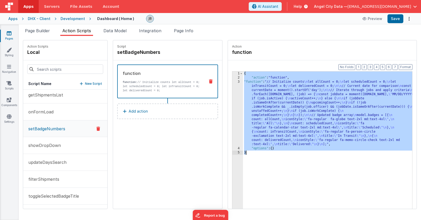
click at [232, 96] on div "3" at bounding box center [237, 113] width 11 height 66
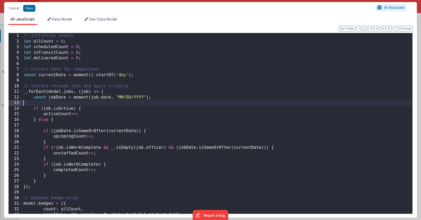
click at [226, 96] on div "// Initialize counts let allCount = 0 ; let scheduledCount = 0 ; let inTransitC…" at bounding box center [217, 129] width 390 height 192
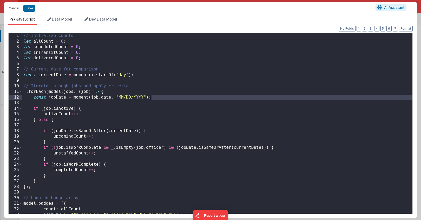
scroll to position [0, 0]
click at [138, 88] on div "// Initialize counts let allCount = 0 ; let scheduledCount = 0 ; let inTransitC…" at bounding box center [217, 129] width 390 height 192
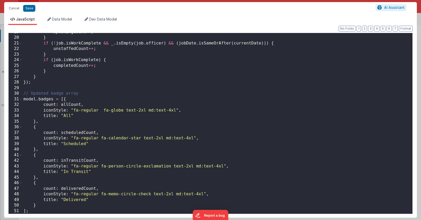
scroll to position [104, 0]
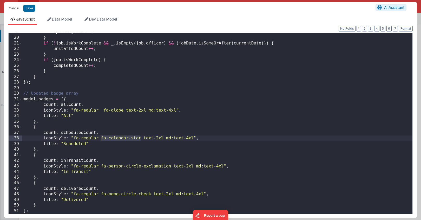
drag, startPoint x: 140, startPoint y: 138, endPoint x: 102, endPoint y: 138, distance: 38.4
click at [102, 138] on div "upcomingCount ++ ; } if ( ! job . isWorkComplete && _ . isEmpty ( job . officer…" at bounding box center [217, 125] width 390 height 192
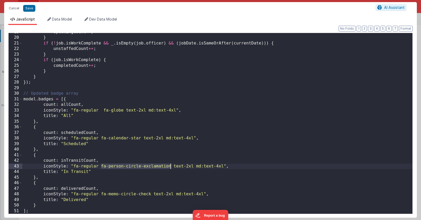
drag, startPoint x: 101, startPoint y: 166, endPoint x: 172, endPoint y: 168, distance: 70.9
click at [172, 168] on div "upcomingCount ++ ; } if ( ! job . isWorkComplete && _ . isEmpty ( job . officer…" at bounding box center [217, 125] width 390 height 192
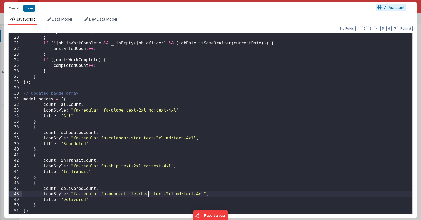
click at [148, 192] on div "upcomingCount ++ ; } if ( ! job . isWorkComplete && _ . isEmpty ( job . officer…" at bounding box center [217, 125] width 390 height 192
click at [31, 10] on button "Save" at bounding box center [29, 8] width 12 height 7
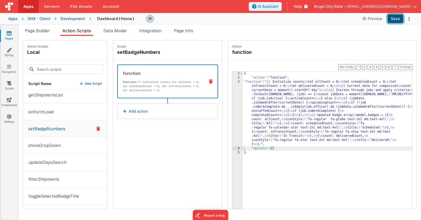
click at [392, 19] on button "Save" at bounding box center [395, 18] width 16 height 9
click at [53, 162] on p "updateDaysSearch" at bounding box center [45, 162] width 41 height 6
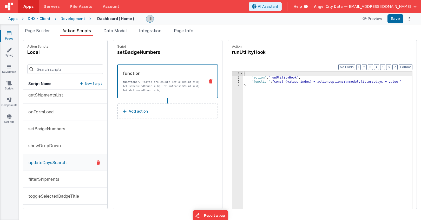
click at [232, 79] on div "2" at bounding box center [237, 78] width 11 height 4
click at [232, 81] on div "3" at bounding box center [237, 82] width 11 height 4
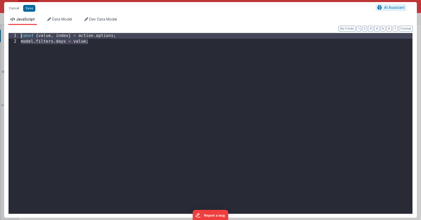
drag, startPoint x: 162, startPoint y: 55, endPoint x: 2, endPoint y: -28, distance: 180.4
click at [2, 0] on html "Cancel Save AI Assistant JavaScript Data Model Dev Data Model Format 7 6 5 4 3 …" at bounding box center [210, 110] width 421 height 220
click at [73, 35] on div "const { value , index } = action . options ; model . filters . days = value ;" at bounding box center [216, 129] width 392 height 192
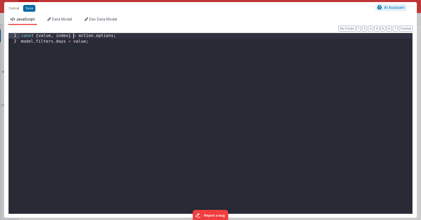
click at [75, 49] on div "const { value , index } = action . options ; model . filters . days = value ;" at bounding box center [216, 129] width 392 height 192
click at [31, 10] on button "Save" at bounding box center [29, 8] width 12 height 7
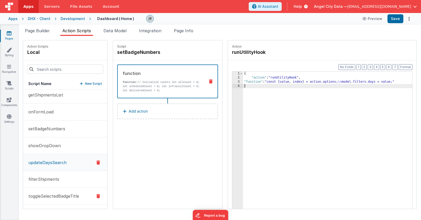
click at [51, 194] on p "toggleSelectedBadgeTitle" at bounding box center [52, 196] width 54 height 6
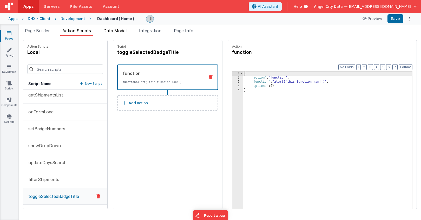
click at [122, 32] on span "Data Model" at bounding box center [114, 30] width 23 height 5
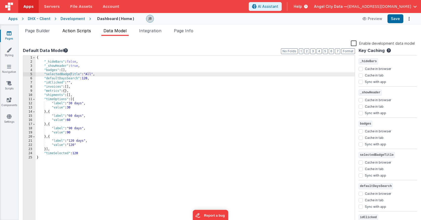
click at [71, 31] on span "Action Scripts" at bounding box center [76, 30] width 29 height 5
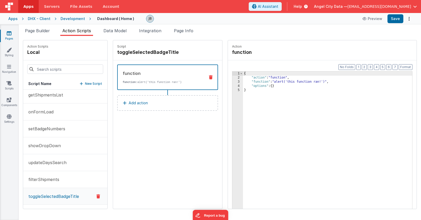
click at [232, 81] on div "3" at bounding box center [237, 82] width 11 height 4
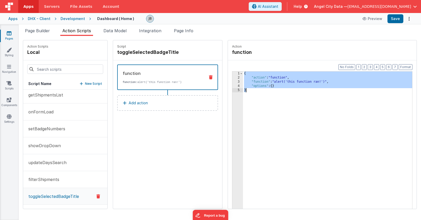
click at [232, 81] on div "3" at bounding box center [237, 82] width 11 height 4
click at [243, 80] on div "{ "action" : "function" , "function" : "alert('this function ran!')" , "options…" at bounding box center [334, 152] width 182 height 162
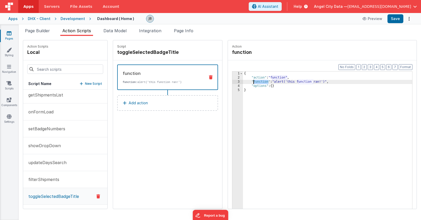
click at [232, 82] on div "3" at bounding box center [237, 82] width 11 height 4
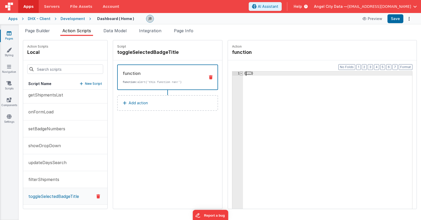
click at [240, 73] on span at bounding box center [241, 73] width 3 height 4
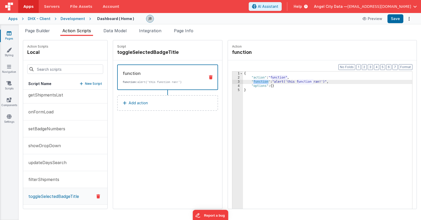
click at [270, 82] on div "{ "action" : "function" , "function" : "alert('this function ran!')" , "options…" at bounding box center [334, 152] width 182 height 162
click at [246, 82] on div "{ "action" : "function" , "function" : "alert('this function ran!')" , "options…" at bounding box center [334, 152] width 182 height 162
click at [232, 81] on div "3" at bounding box center [237, 82] width 11 height 4
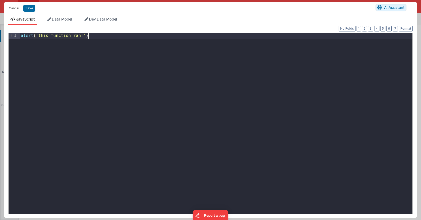
drag, startPoint x: 214, startPoint y: 81, endPoint x: -8, endPoint y: -57, distance: 261.2
click at [0, 0] on html "Cancel Save AI Assistant JavaScript Data Model Dev Data Model Format 7 6 5 4 3 …" at bounding box center [210, 110] width 421 height 220
click at [31, 8] on button "Save" at bounding box center [29, 8] width 12 height 7
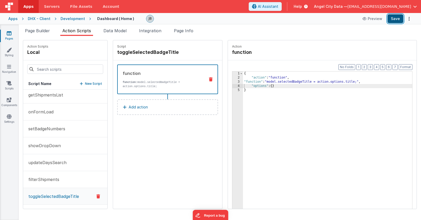
click at [392, 17] on button "Save" at bounding box center [395, 18] width 16 height 9
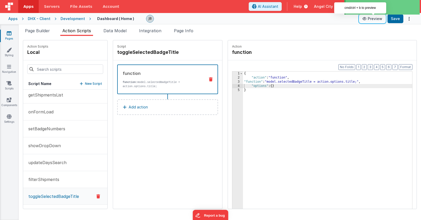
click at [369, 18] on button "Preview" at bounding box center [372, 19] width 26 height 8
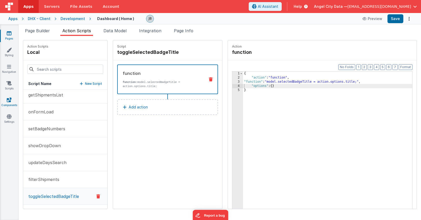
click at [7, 97] on icon at bounding box center [9, 99] width 5 height 5
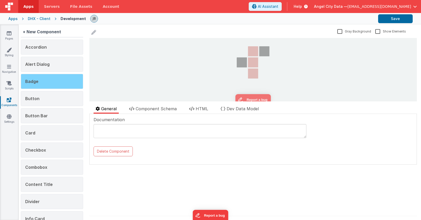
click at [52, 78] on div "Badge" at bounding box center [52, 81] width 62 height 15
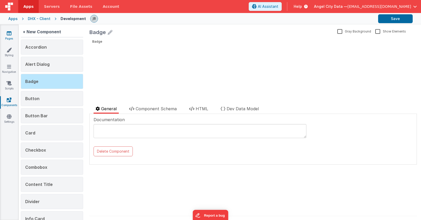
click at [16, 32] on link "Pages" at bounding box center [9, 36] width 19 height 10
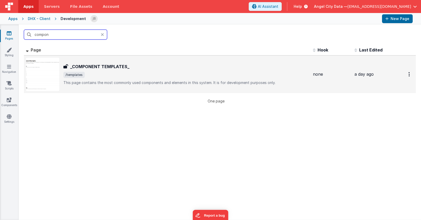
type input "compon"
click at [87, 66] on h3 "_COMPONENT TEMPLATES_" at bounding box center [99, 66] width 59 height 6
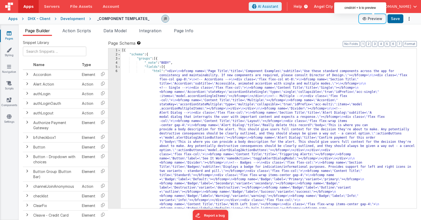
click at [368, 18] on icon at bounding box center [364, 19] width 5 height 4
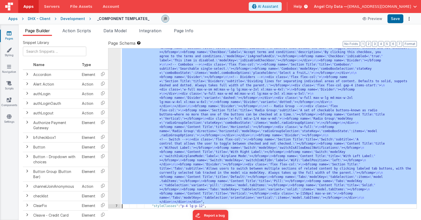
scroll to position [630, 0]
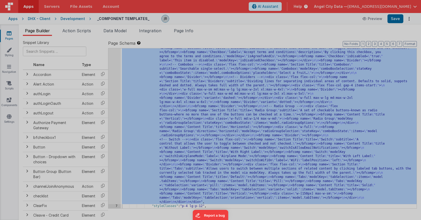
click at [114, 75] on div "< div > < bfcomp name = "Page Title" title = "Component Examples" subtitle = "U…" at bounding box center [114, 124] width 179 height 190
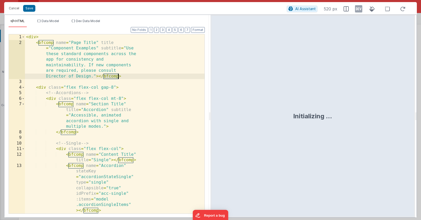
scroll to position [0, 0]
click at [114, 75] on div "< div > < bfcomp name = "Page Title" title = "Component Examples" subtitle = "U…" at bounding box center [114, 129] width 179 height 190
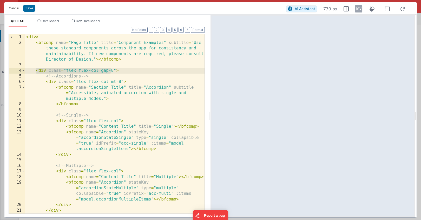
drag, startPoint x: 36, startPoint y: 70, endPoint x: 134, endPoint y: 71, distance: 98.7
click at [134, 71] on div "< div > < bfcomp name = "Page Title" title = "Component Examples" subtitle = "U…" at bounding box center [114, 129] width 179 height 190
click at [15, 9] on button "Cancel" at bounding box center [14, 8] width 16 height 7
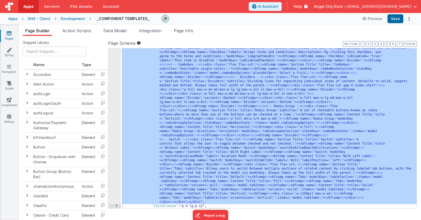
click at [69, 17] on div "Development" at bounding box center [73, 18] width 24 height 5
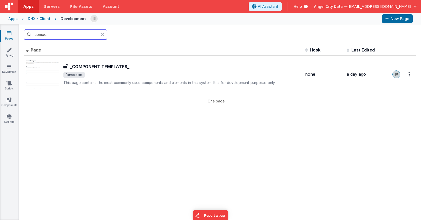
click at [58, 37] on input "compon" at bounding box center [65, 35] width 83 height 10
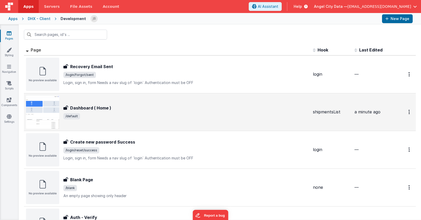
click at [87, 100] on div "Dashboard ( Home ) Dashboard ( Home ) /default" at bounding box center [167, 111] width 283 height 33
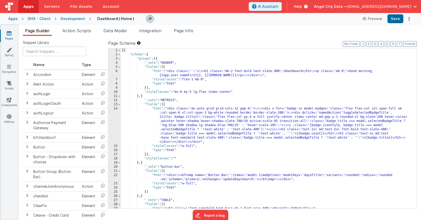
click at [115, 74] on div "6" at bounding box center [114, 73] width 12 height 8
click at [116, 73] on div "6" at bounding box center [114, 73] width 12 height 8
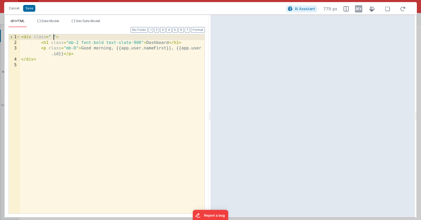
click at [53, 37] on div "< div class = " " > < h1 class = "mb-2 font-bold text-slate-900" > Dashboard </…" at bounding box center [112, 129] width 184 height 190
click at [15, 9] on button "Cancel" at bounding box center [14, 8] width 16 height 7
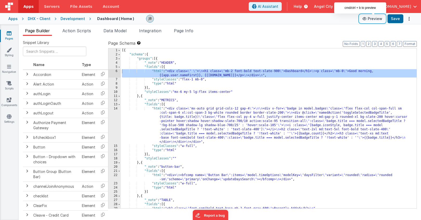
click at [368, 19] on icon at bounding box center [364, 19] width 5 height 4
click at [115, 112] on div "14" at bounding box center [114, 124] width 12 height 37
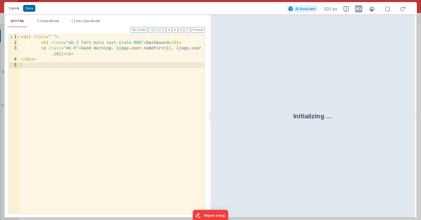
click at [12, 7] on button "Cancel" at bounding box center [14, 8] width 16 height 7
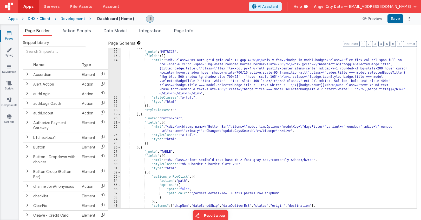
scroll to position [51, 0]
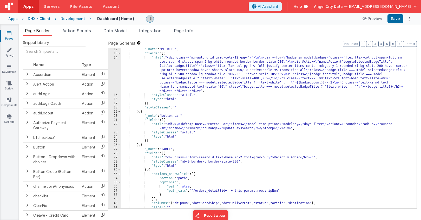
click at [116, 124] on div "22" at bounding box center [114, 126] width 12 height 8
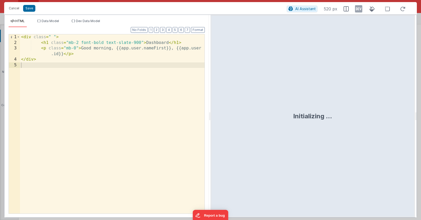
click at [53, 37] on div "< div class = " " > < h1 class = "mb-2 font-bold text-slate-900" > Dashboard </…" at bounding box center [112, 129] width 184 height 190
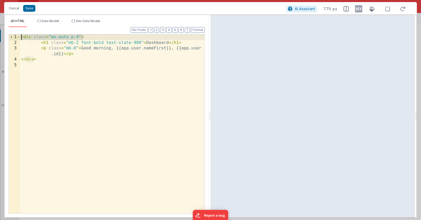
drag, startPoint x: 87, startPoint y: 37, endPoint x: 13, endPoint y: 37, distance: 73.8
click at [13, 37] on div "1 2 3 4 5 < div class = "mx-auto p-4" > < h1 class = "mb-2 font-bold text-slate…" at bounding box center [107, 123] width 196 height 179
click at [26, 9] on button "Save" at bounding box center [29, 8] width 12 height 7
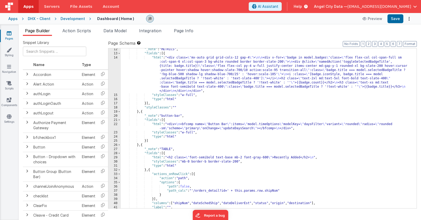
click at [116, 121] on div "21" at bounding box center [114, 120] width 12 height 4
click at [118, 120] on span at bounding box center [119, 120] width 3 height 4
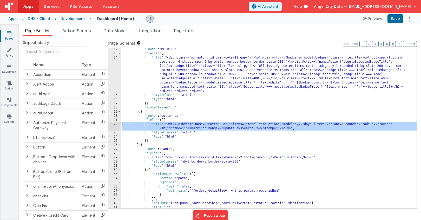
click at [117, 126] on div "22" at bounding box center [114, 126] width 12 height 8
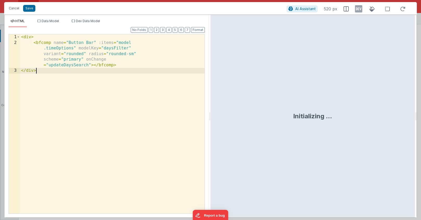
click at [117, 126] on div "< div > < bfcomp name = "Button Bar" :items = "model .timeOptions" modelKey = "…" at bounding box center [112, 129] width 184 height 190
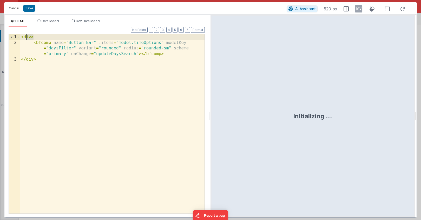
drag, startPoint x: 44, startPoint y: 39, endPoint x: 16, endPoint y: 33, distance: 28.7
click at [16, 33] on div "Format 7 6 5 4 3 2 1 No Folds 1 2 3 < div > < bfcomp name = "Button Bar" :items…" at bounding box center [107, 120] width 196 height 186
click at [24, 10] on button "Save" at bounding box center [29, 8] width 12 height 7
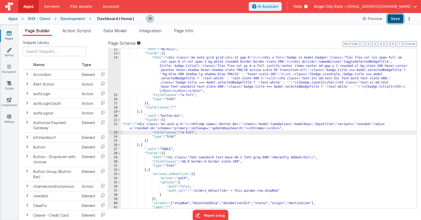
click at [391, 20] on button "Save" at bounding box center [395, 18] width 16 height 9
click at [116, 123] on div "22" at bounding box center [114, 126] width 12 height 8
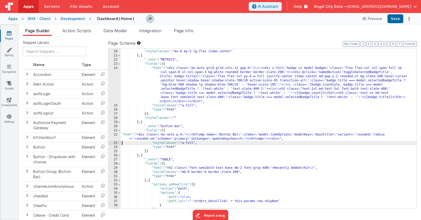
scroll to position [26, 0]
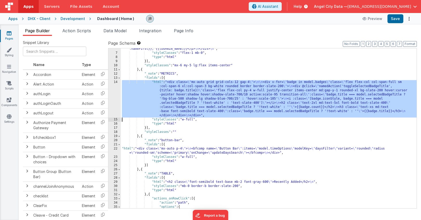
click at [116, 98] on div "14" at bounding box center [114, 98] width 12 height 37
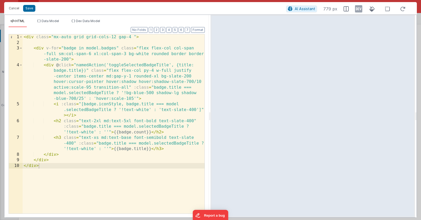
click at [72, 37] on div "< div class = "mx-auto grid grid-cols-12 gap-4 " > < div v-for = "badge in mode…" at bounding box center [114, 129] width 182 height 190
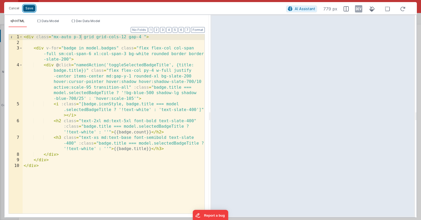
click at [32, 10] on button "Save" at bounding box center [29, 8] width 12 height 7
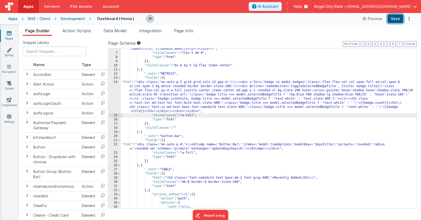
click at [392, 18] on button "Save" at bounding box center [395, 18] width 16 height 9
